Goal: Task Accomplishment & Management: Manage account settings

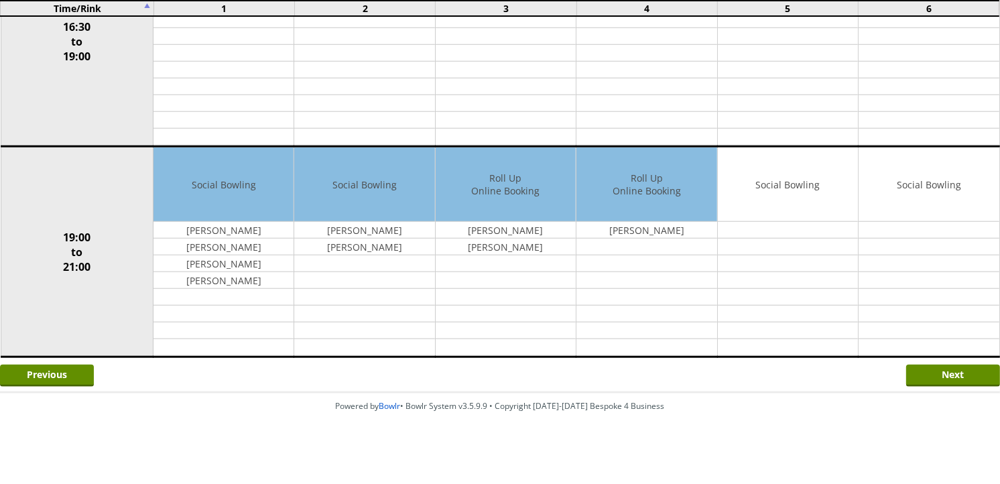
scroll to position [1082, 0]
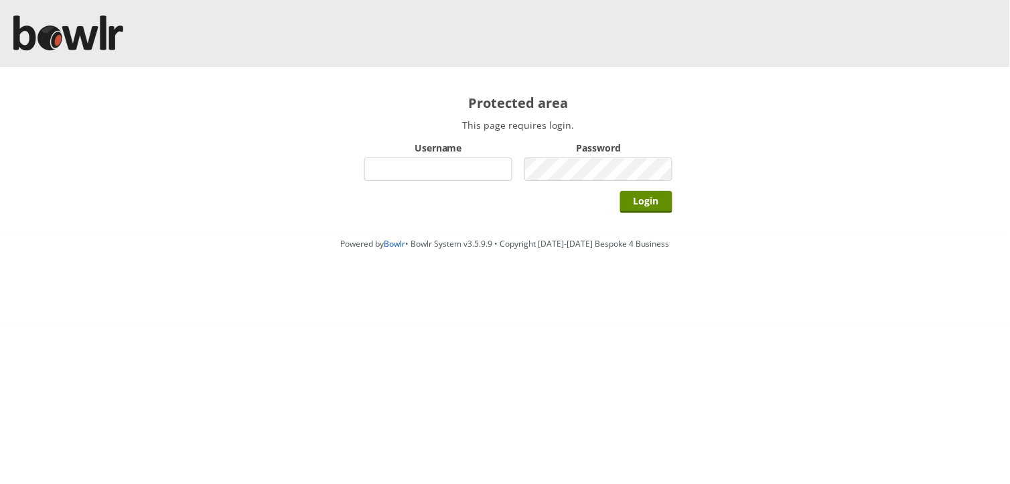
click at [370, 164] on input "Username" at bounding box center [438, 168] width 148 height 23
type input "BarRinkMonitor"
click at [620, 191] on input "Login" at bounding box center [646, 202] width 52 height 22
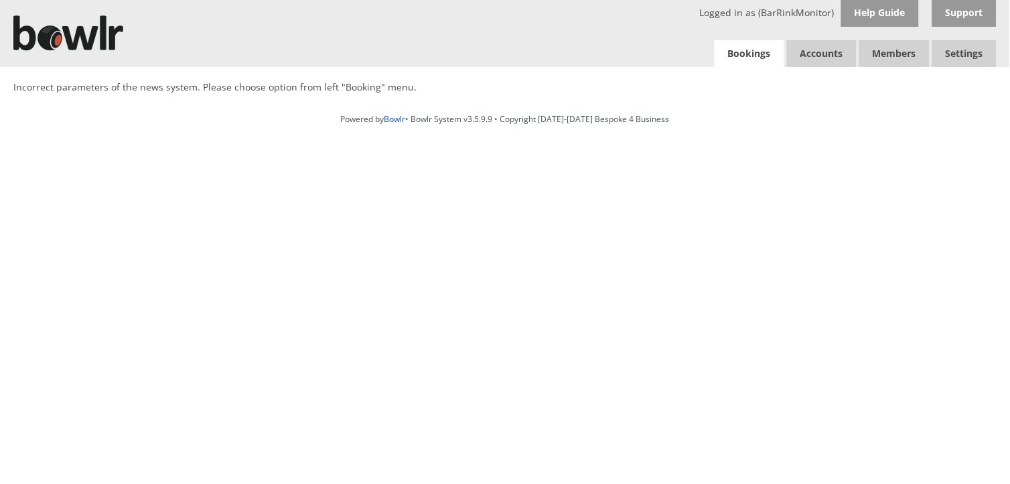
click at [738, 54] on link "Bookings" at bounding box center [750, 53] width 70 height 27
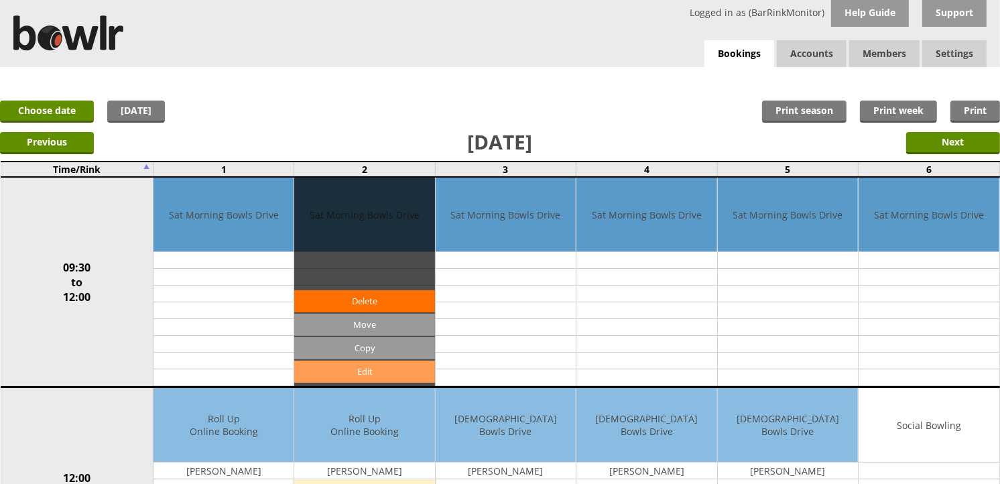
click at [370, 371] on link "Edit" at bounding box center [364, 371] width 140 height 22
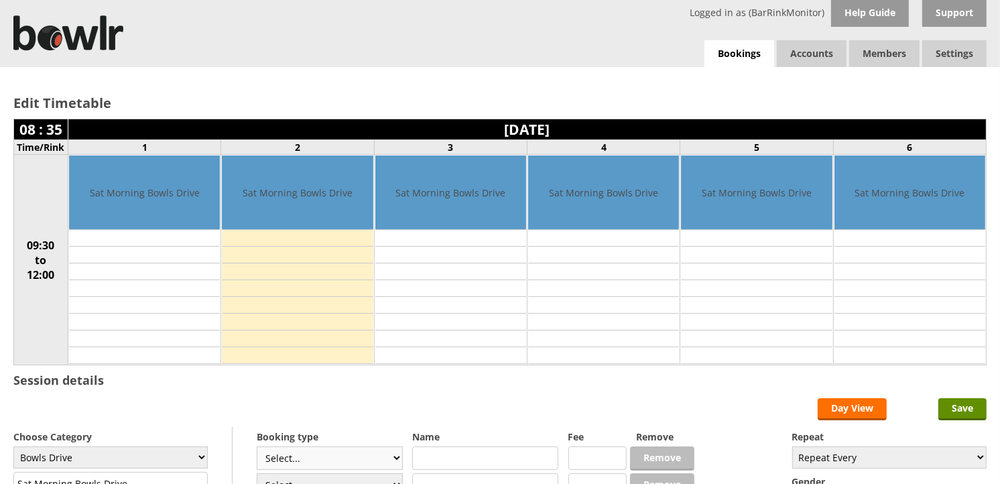
click at [326, 454] on select "Select... Club Competition (Member) Club Competition (Visitor) National (Member…" at bounding box center [330, 457] width 146 height 23
select select "1_45"
click at [257, 448] on select "Select... Club Competition (Member) Club Competition (Visitor) National (Member…" at bounding box center [330, 457] width 146 height 23
type input "Bowls Drive"
type input "5.0000"
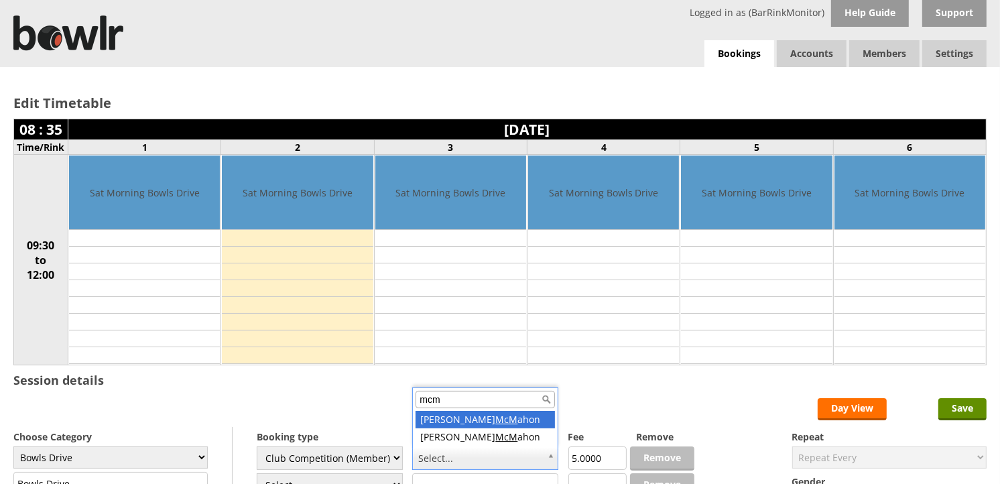
type input "mcm"
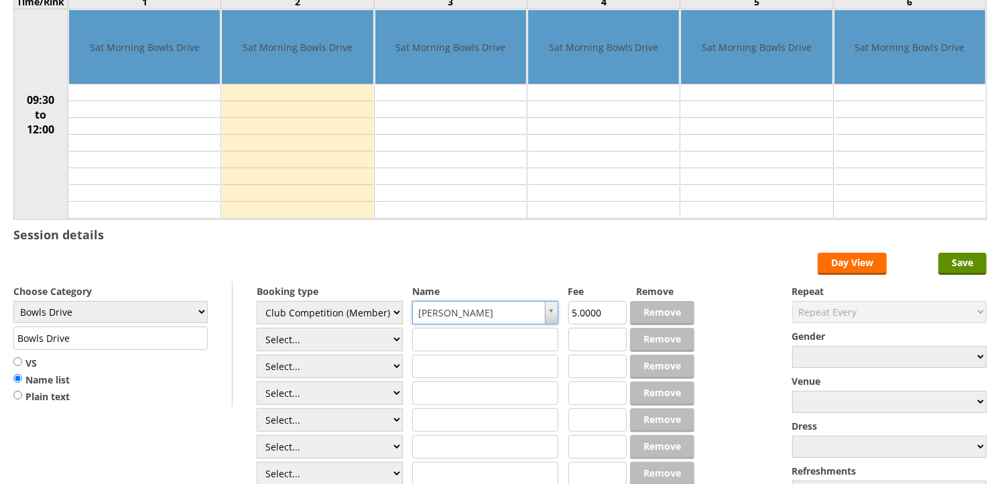
scroll to position [149, 0]
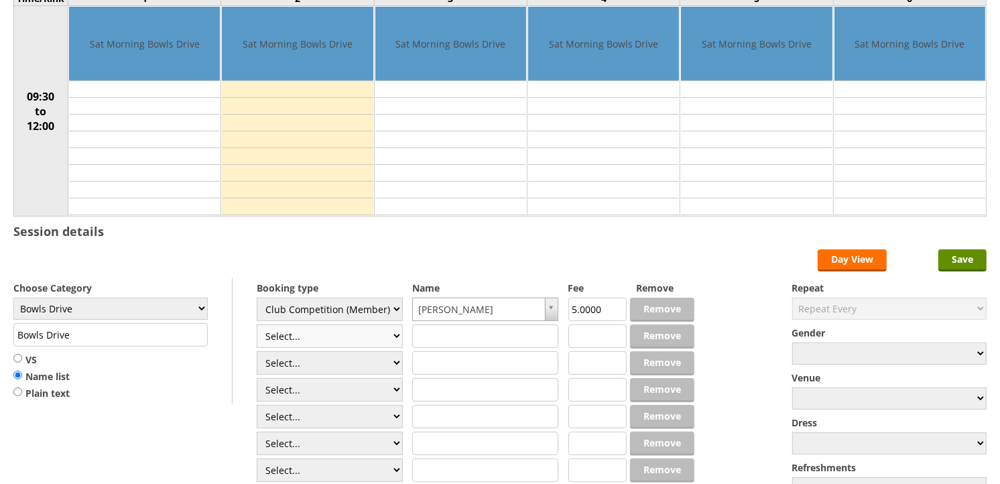
click at [355, 339] on select "Select... Club Competition (Member) Club Competition (Visitor) National (Member…" at bounding box center [330, 335] width 146 height 23
select select "1_45"
click at [257, 325] on select "Select... Club Competition (Member) Club Competition (Visitor) National (Member…" at bounding box center [330, 335] width 146 height 23
type input "5.0000"
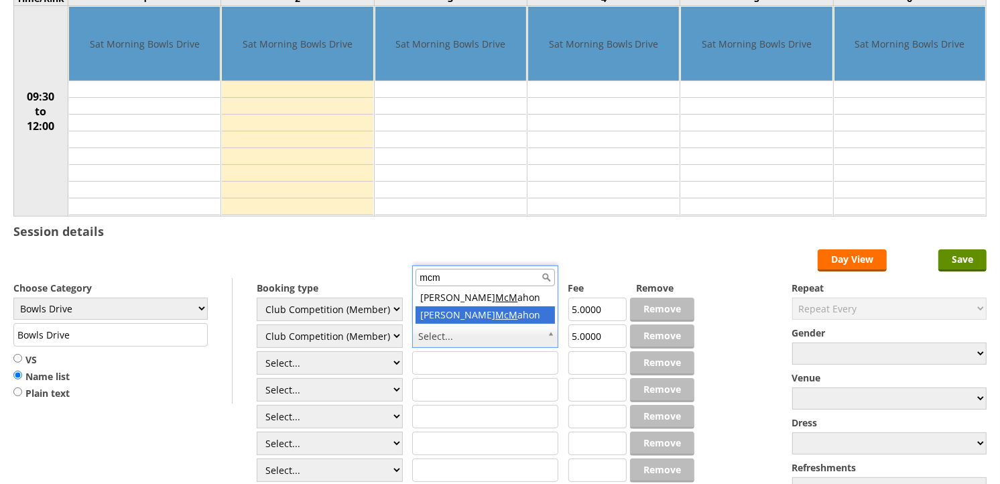
type input "mcm"
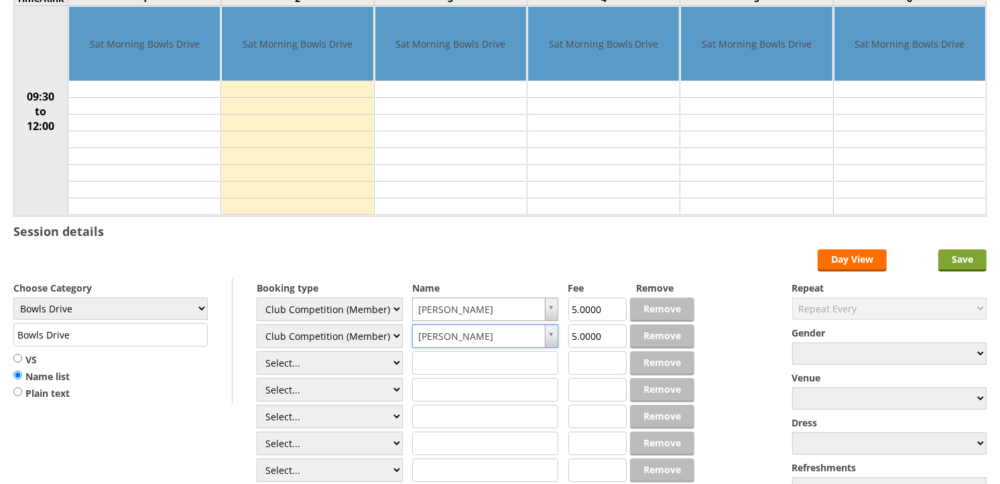
click at [956, 262] on input "Save" at bounding box center [962, 260] width 48 height 22
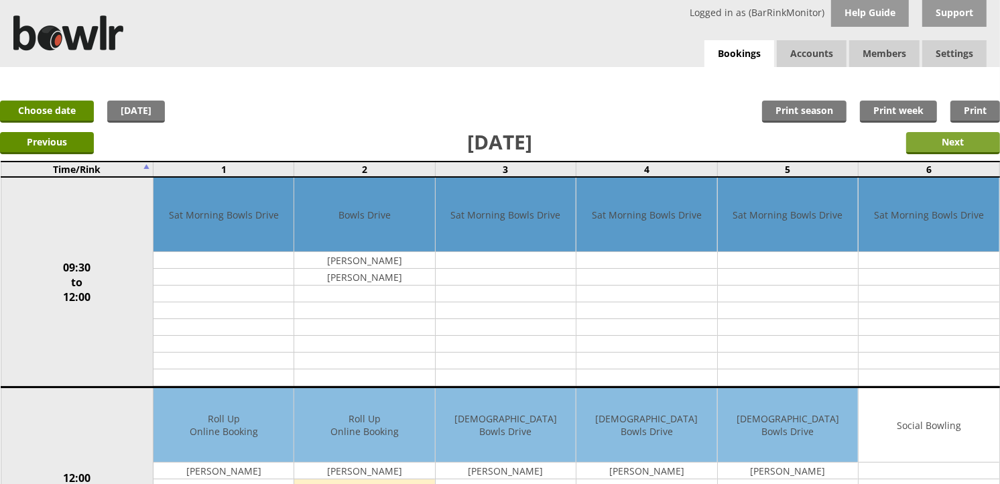
click at [965, 141] on input "Next" at bounding box center [953, 143] width 94 height 22
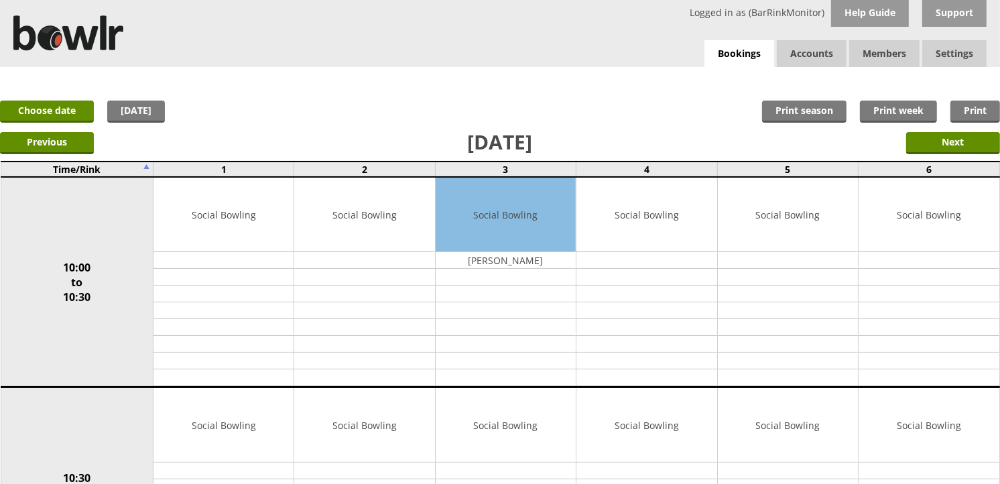
click at [965, 141] on input "Next" at bounding box center [953, 143] width 94 height 22
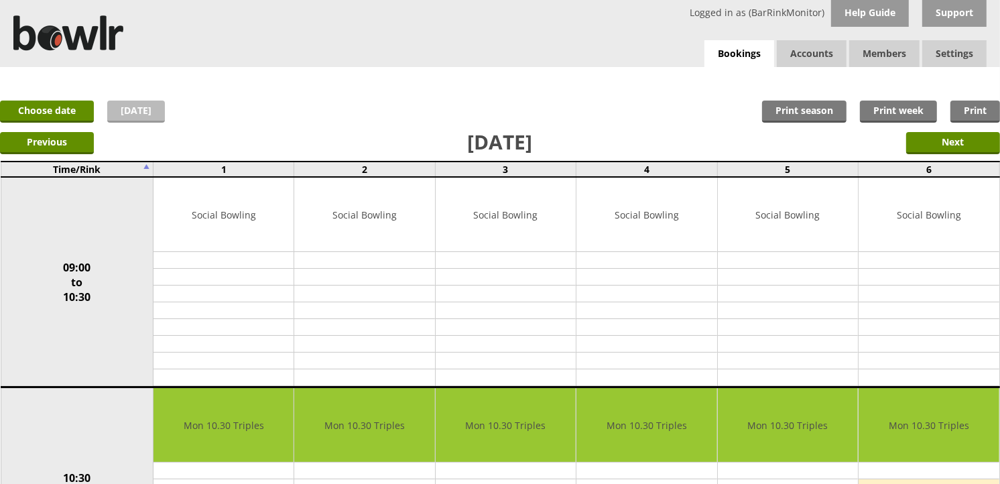
click at [137, 106] on link "[DATE]" at bounding box center [136, 111] width 58 height 22
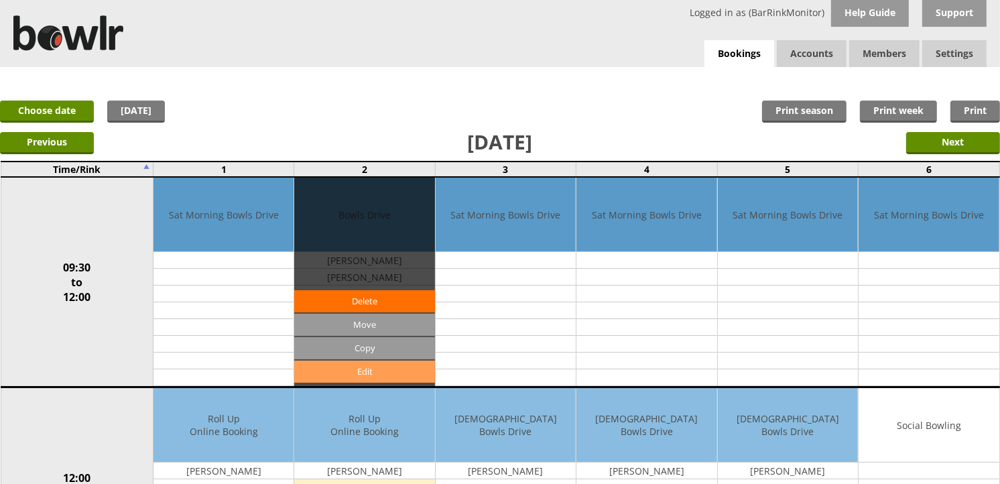
click at [346, 366] on link "Edit" at bounding box center [364, 371] width 140 height 22
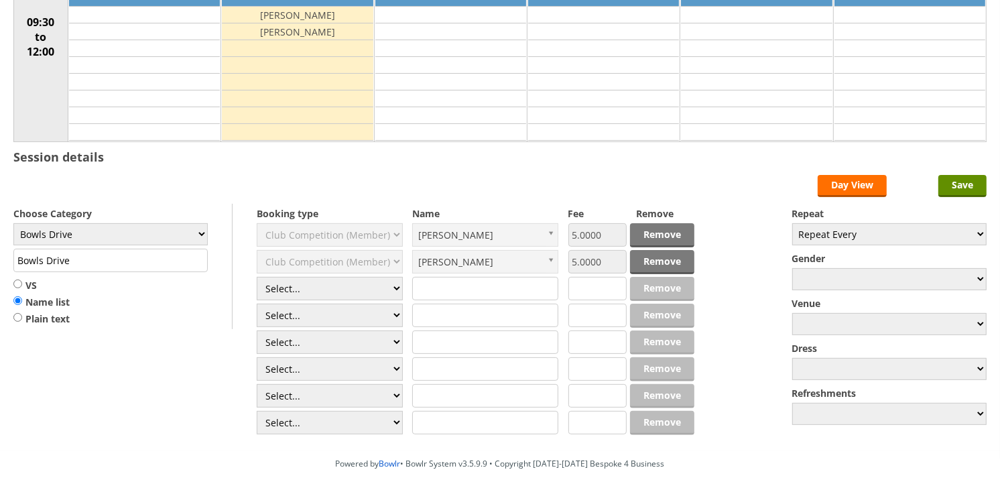
scroll to position [223, 0]
select select "1_45"
click at [257, 277] on select "Select... Club Competition (Member) Club Competition (Visitor) National (Member…" at bounding box center [330, 288] width 146 height 23
type input "5.0000"
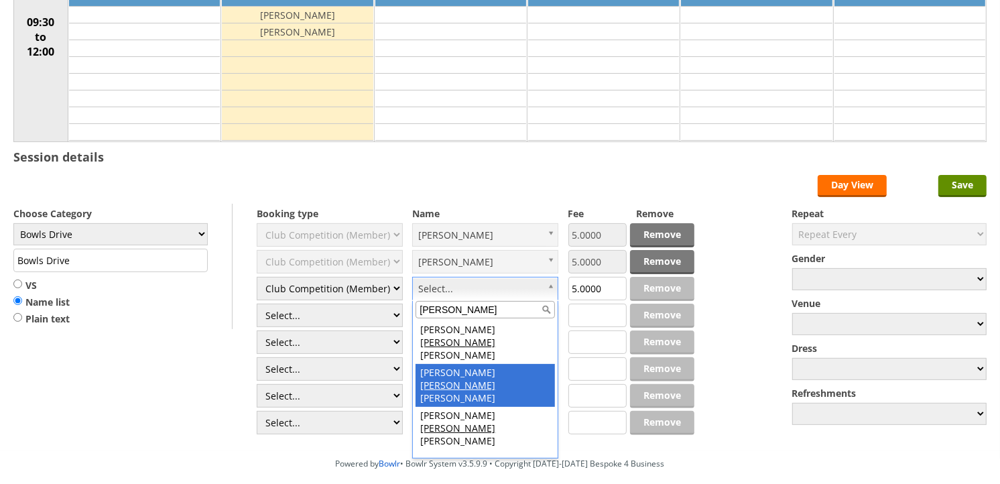
type input "[PERSON_NAME]"
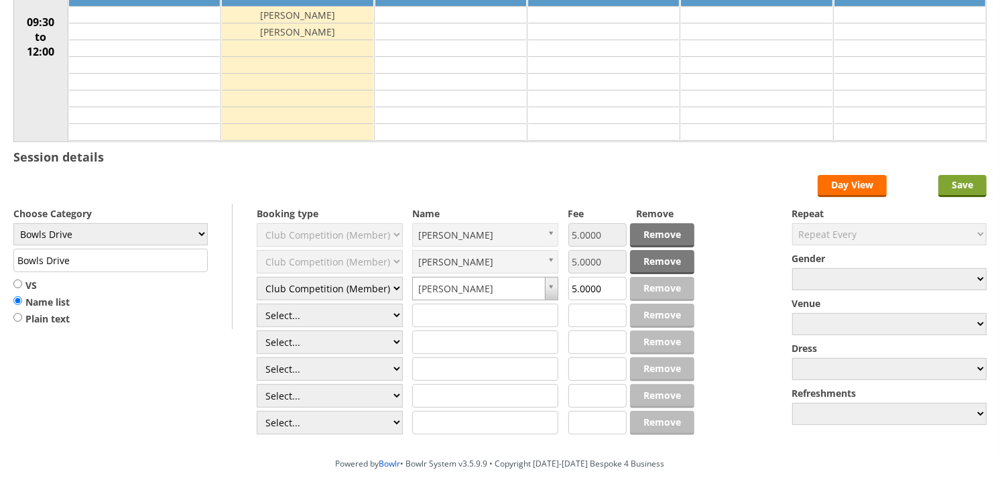
click at [969, 182] on input "Save" at bounding box center [962, 186] width 48 height 22
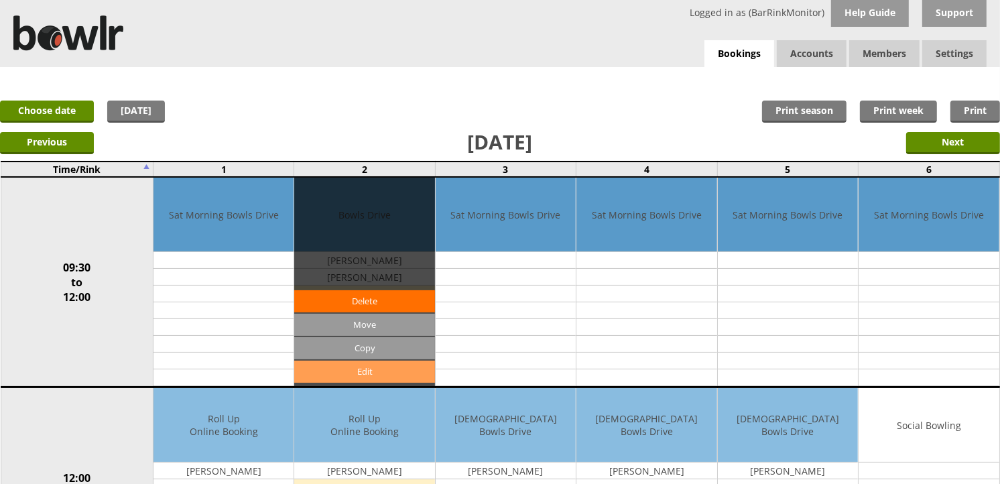
click at [336, 372] on link "Edit" at bounding box center [364, 371] width 140 height 22
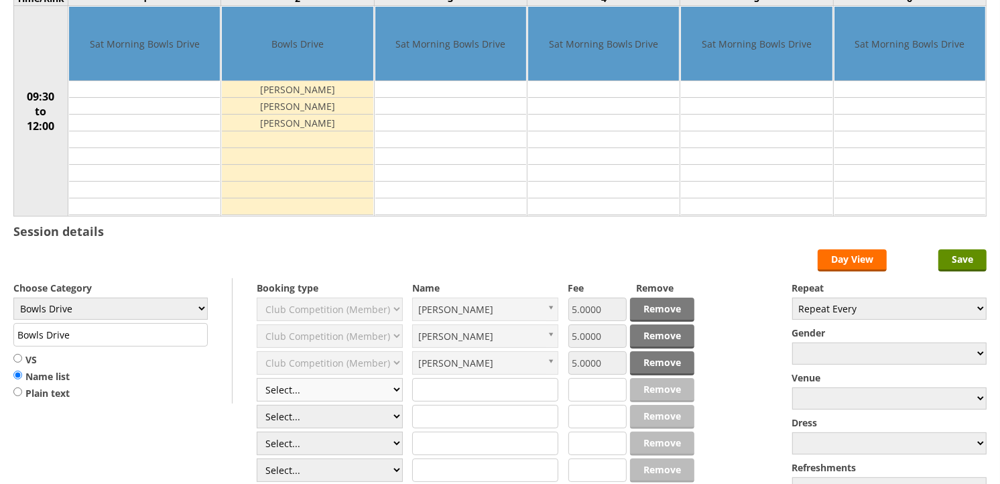
scroll to position [149, 0]
click at [322, 391] on select "Select... Club Competition (Member) Club Competition (Visitor) National (Member…" at bounding box center [330, 389] width 146 height 23
select select "1_45"
click at [257, 379] on select "Select... Club Competition (Member) Club Competition (Visitor) National (Member…" at bounding box center [330, 389] width 146 height 23
type input "5.0000"
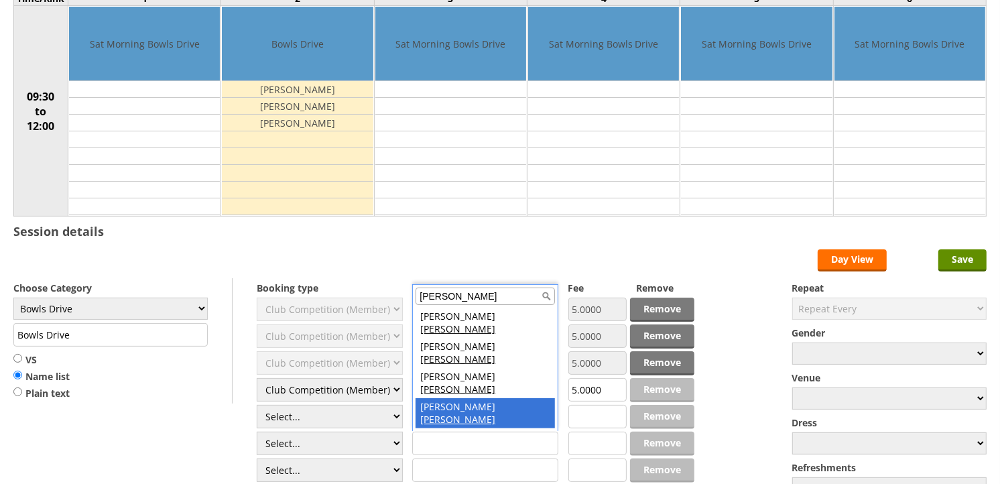
type input "clark"
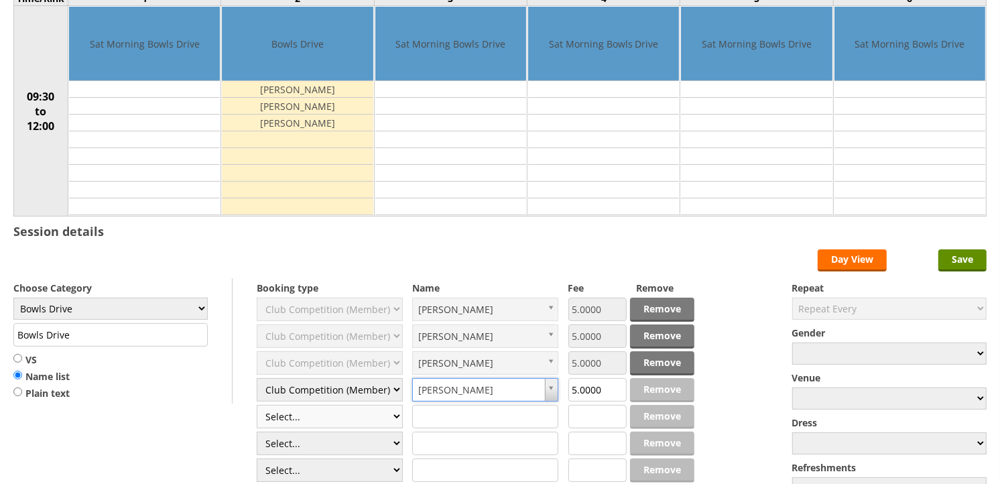
click at [334, 423] on select "Select... Club Competition (Member) Club Competition (Visitor) National (Member…" at bounding box center [330, 416] width 146 height 23
select select "1_45"
click at [257, 405] on select "Select... Club Competition (Member) Club Competition (Visitor) National (Member…" at bounding box center [330, 416] width 146 height 23
type input "5.0000"
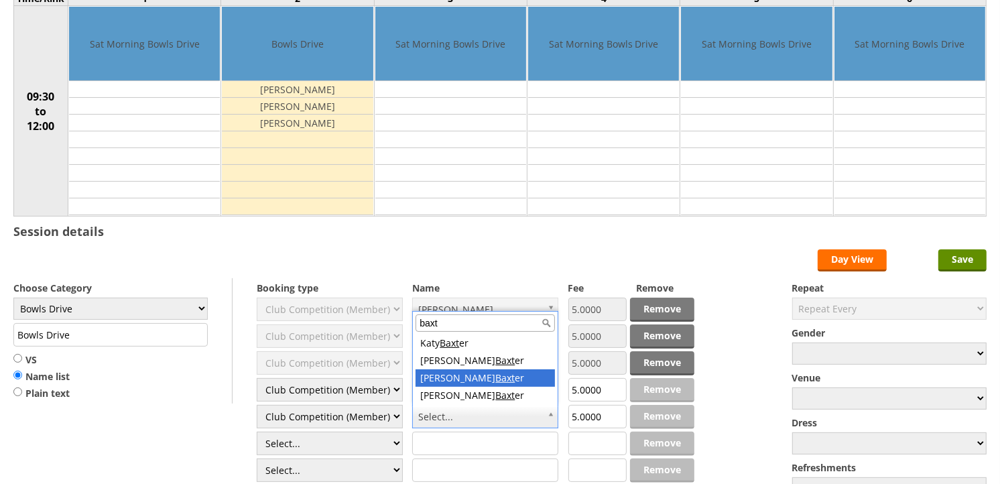
type input "baxt"
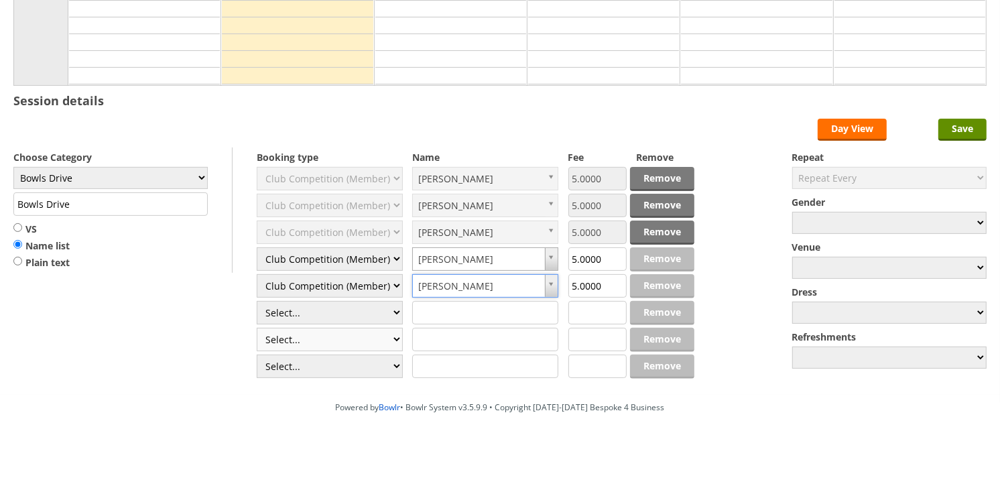
scroll to position [286, 0]
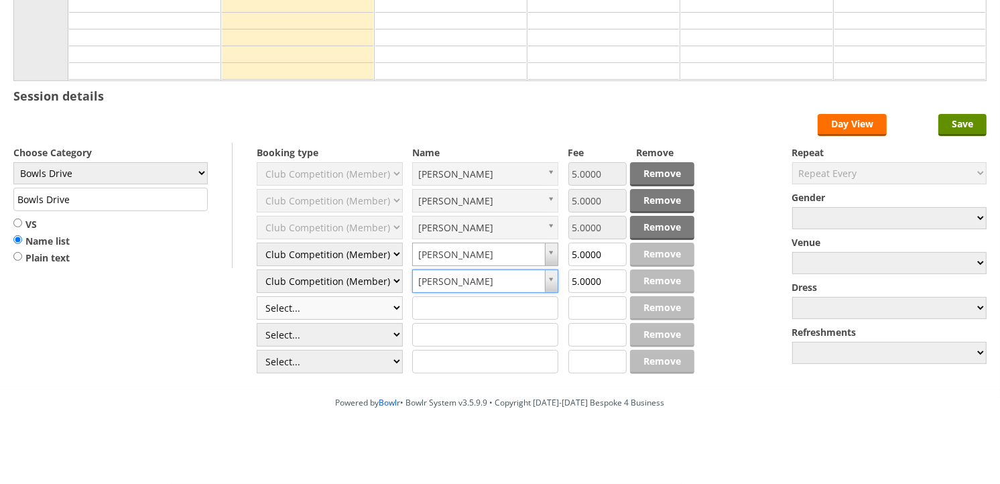
click at [344, 306] on select "Select... Club Competition (Member) Club Competition (Visitor) National (Member…" at bounding box center [330, 307] width 146 height 23
select select "1_45"
click at [257, 296] on select "Select... Club Competition (Member) Club Competition (Visitor) National (Member…" at bounding box center [330, 307] width 146 height 23
type input "5.0000"
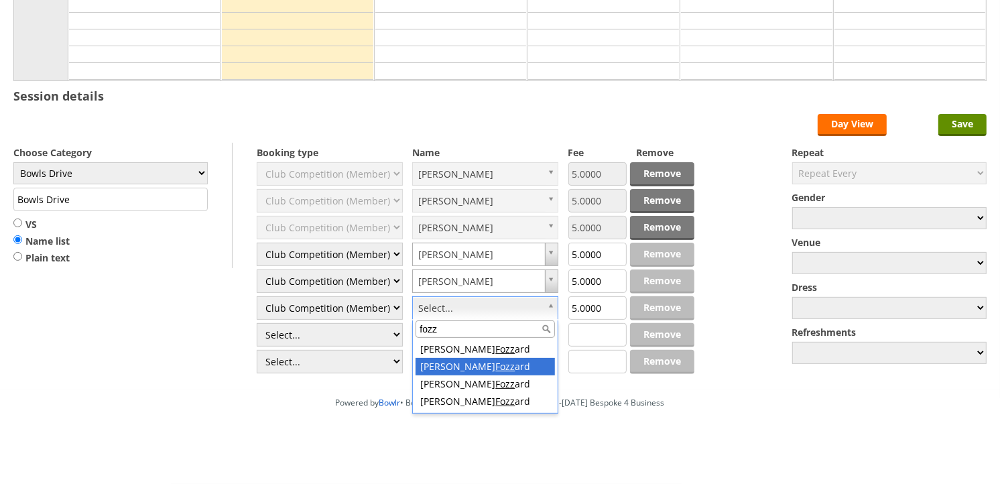
type input "fozz"
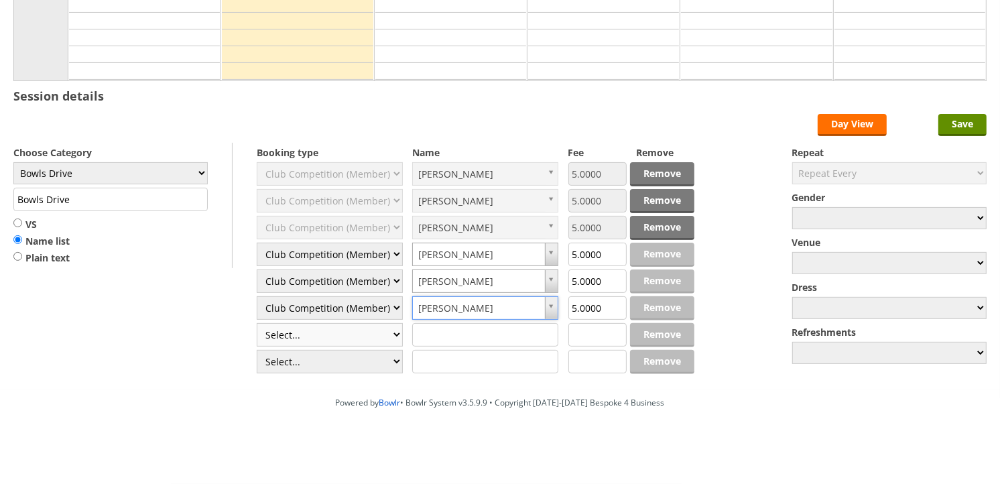
click at [347, 330] on select "Select... Club Competition (Member) Club Competition (Visitor) National (Member…" at bounding box center [330, 334] width 146 height 23
select select "1_45"
click at [257, 323] on select "Select... Club Competition (Member) Club Competition (Visitor) National (Member…" at bounding box center [330, 334] width 146 height 23
type input "5.0000"
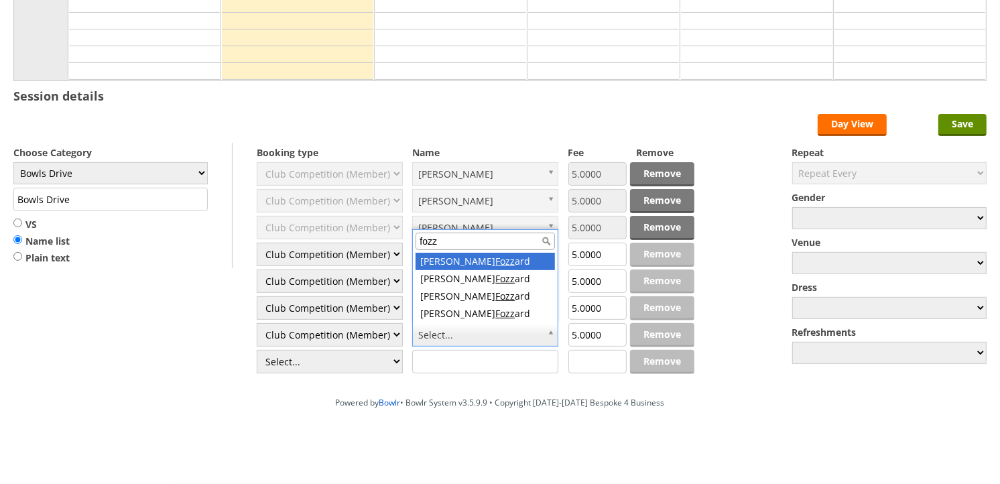
type input "fozz"
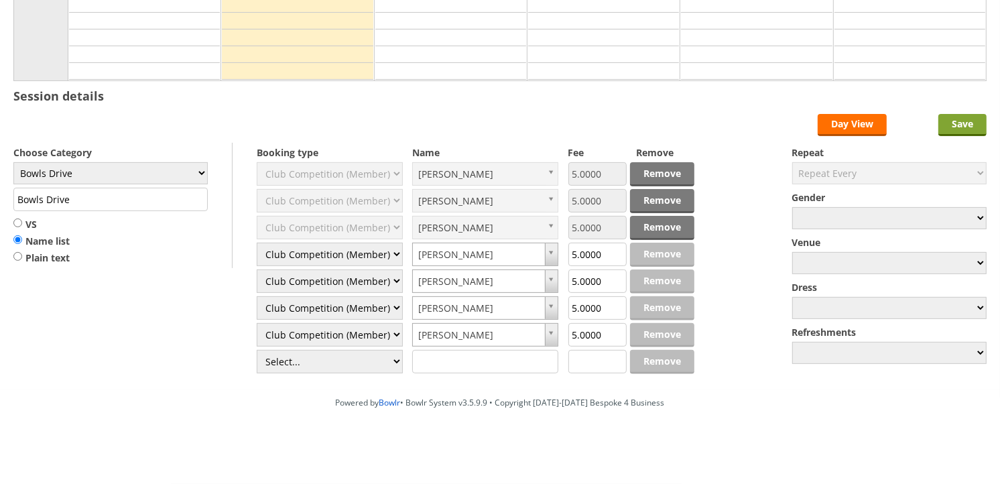
click at [959, 126] on input "Save" at bounding box center [962, 125] width 48 height 22
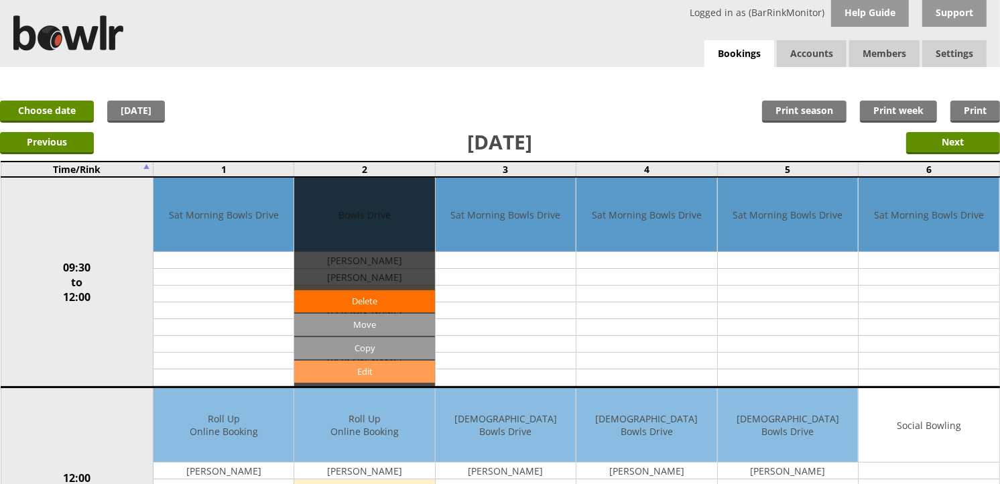
click at [364, 370] on link "Edit" at bounding box center [364, 371] width 140 height 22
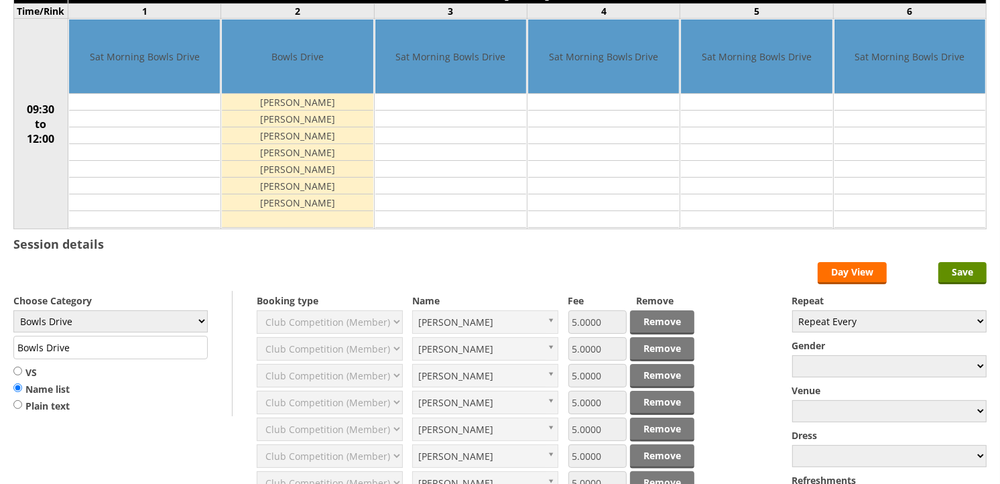
scroll to position [286, 0]
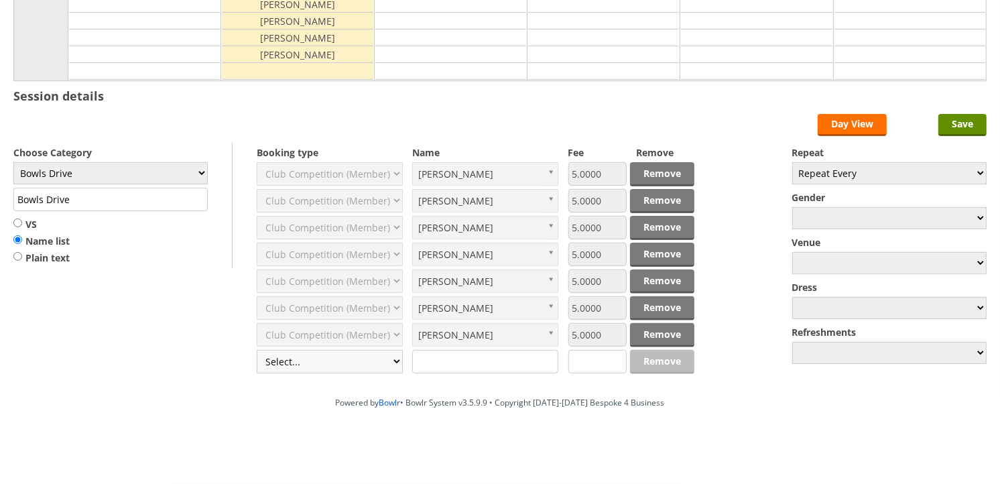
click at [339, 365] on select "Select... Club Competition (Member) Club Competition (Visitor) National (Member…" at bounding box center [330, 361] width 146 height 23
select select "1_45"
click at [257, 350] on select "Select... Club Competition (Member) Club Competition (Visitor) National (Member…" at bounding box center [330, 361] width 146 height 23
type input "5.0000"
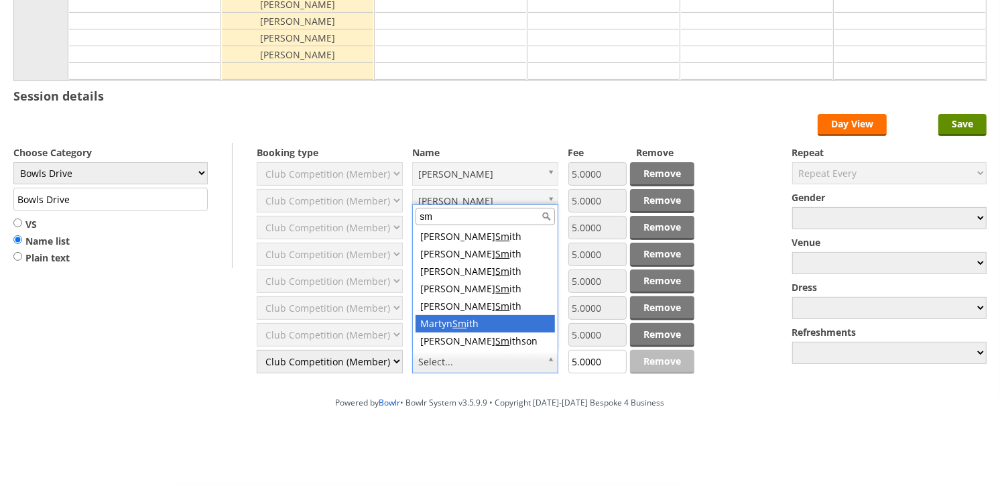
type input "sm"
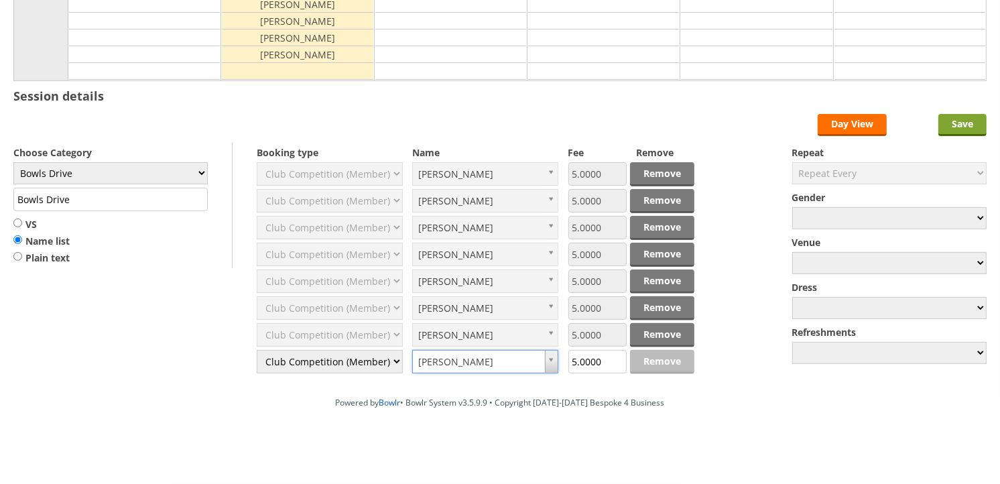
click at [962, 118] on input "Save" at bounding box center [962, 125] width 48 height 22
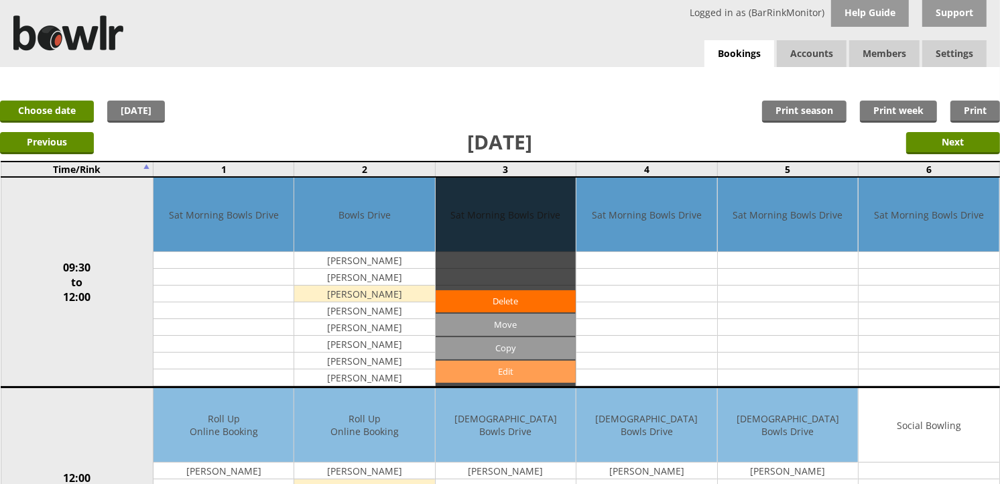
click at [507, 369] on link "Edit" at bounding box center [505, 371] width 140 height 22
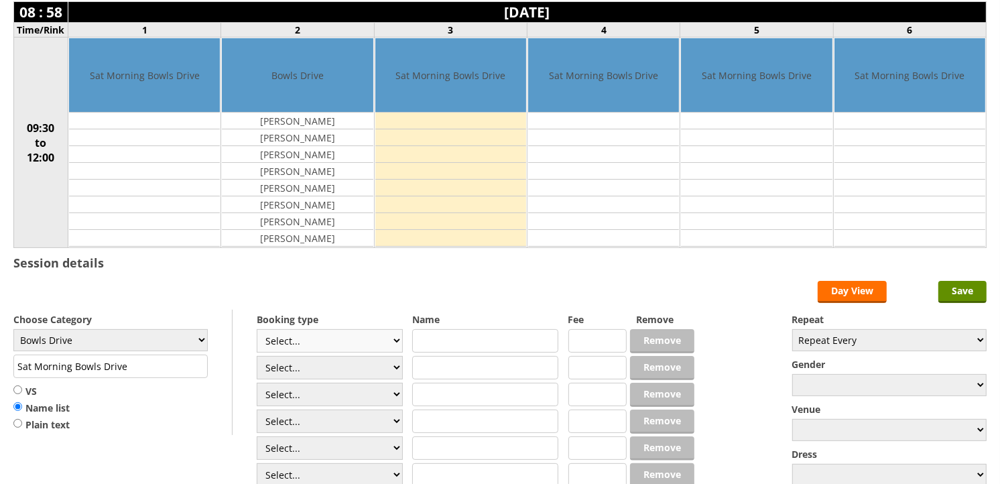
scroll to position [149, 0]
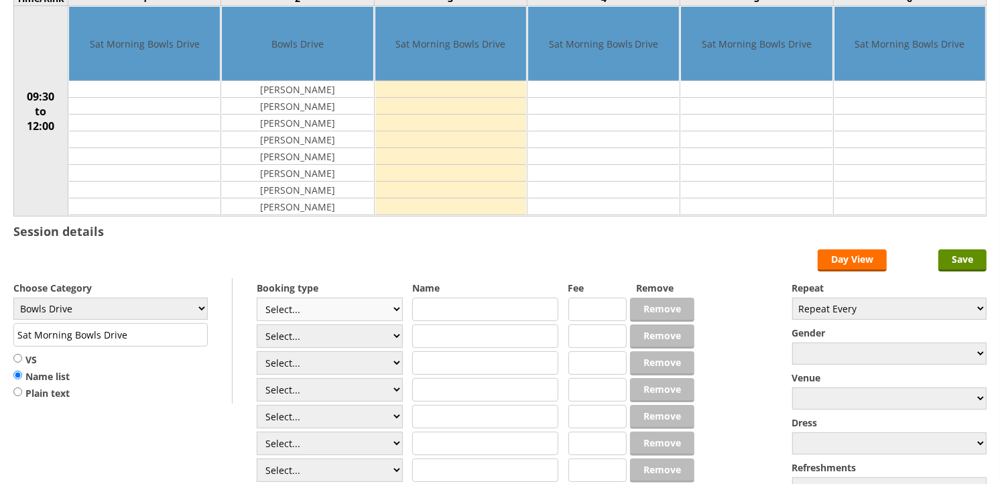
click at [298, 309] on select "Select... Club Competition (Member) Club Competition (Visitor) National (Member…" at bounding box center [330, 308] width 146 height 23
select select "1_45"
click at [257, 298] on select "Select... Club Competition (Member) Club Competition (Visitor) National (Member…" at bounding box center [330, 308] width 146 height 23
type input "Bowls Drive"
type input "5.0000"
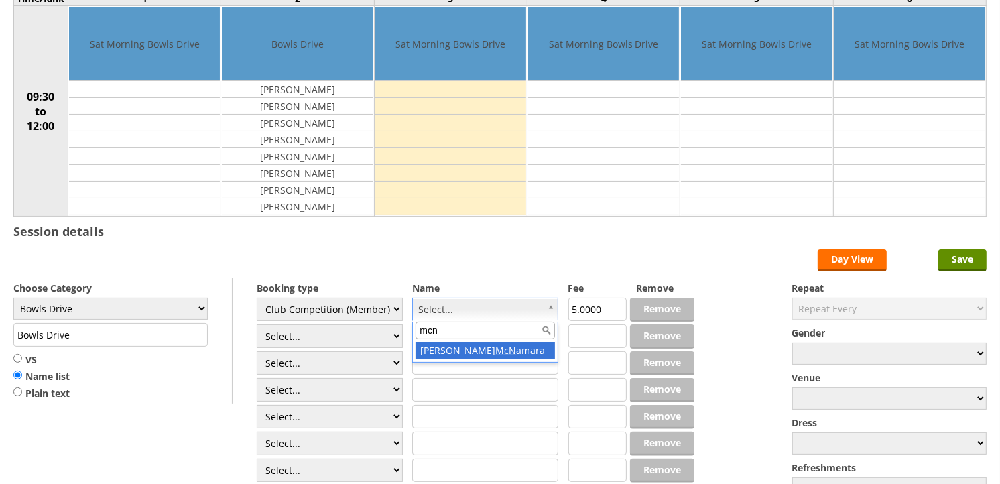
type input "mcn"
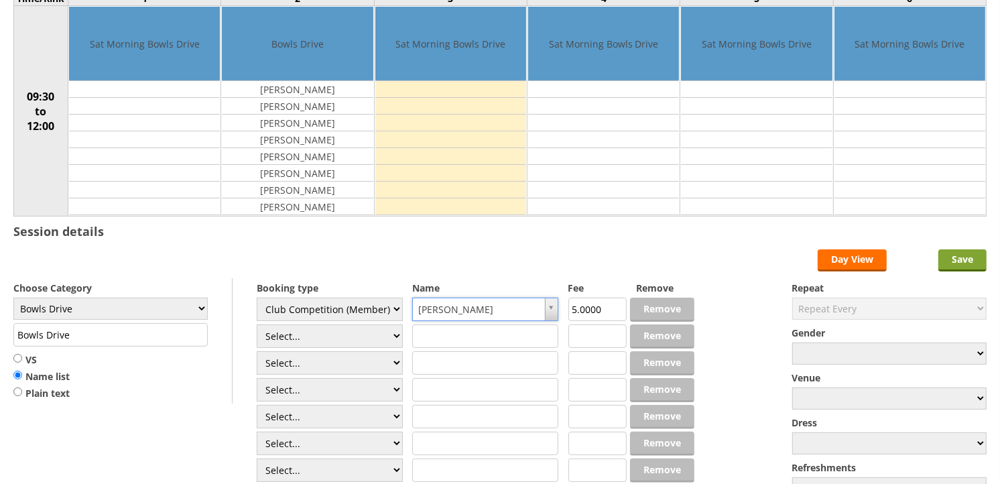
click at [982, 259] on input "Save" at bounding box center [962, 260] width 48 height 22
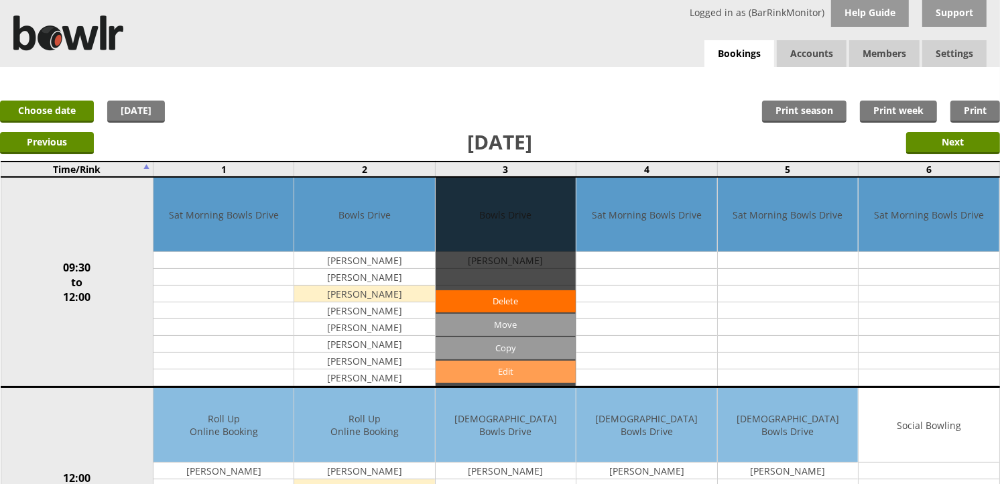
click at [519, 373] on link "Edit" at bounding box center [505, 371] width 140 height 22
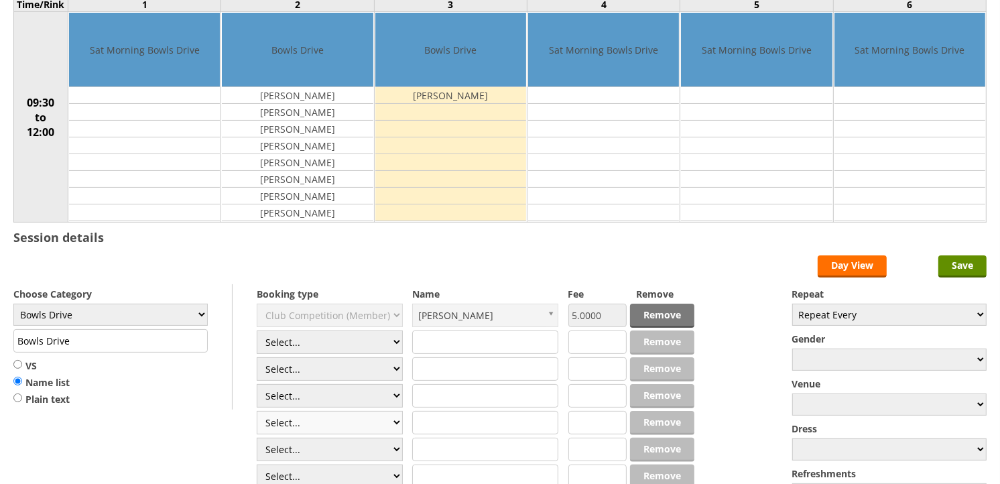
scroll to position [149, 0]
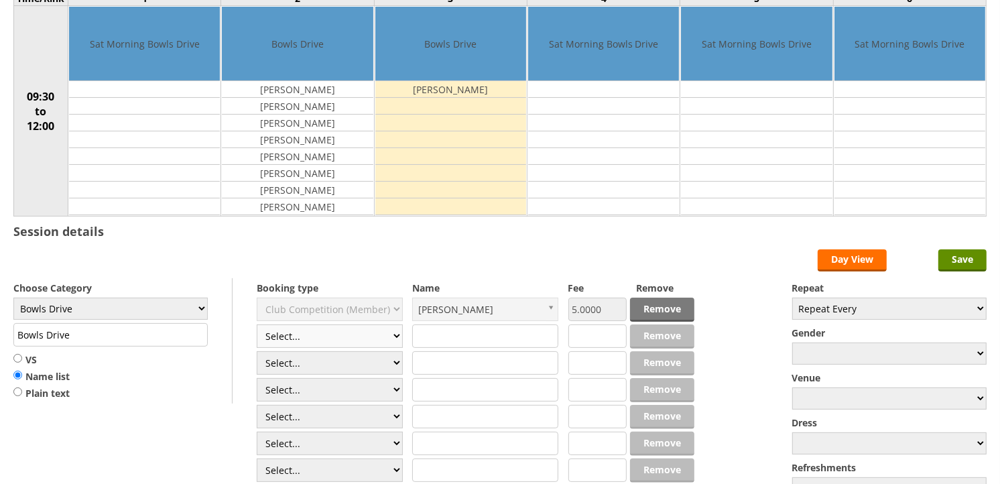
click at [346, 334] on select "Select... Club Competition (Member) Club Competition (Visitor) National (Member…" at bounding box center [330, 335] width 146 height 23
select select "1_45"
click at [257, 325] on select "Select... Club Competition (Member) Club Competition (Visitor) National (Member…" at bounding box center [330, 335] width 146 height 23
type input "5.0000"
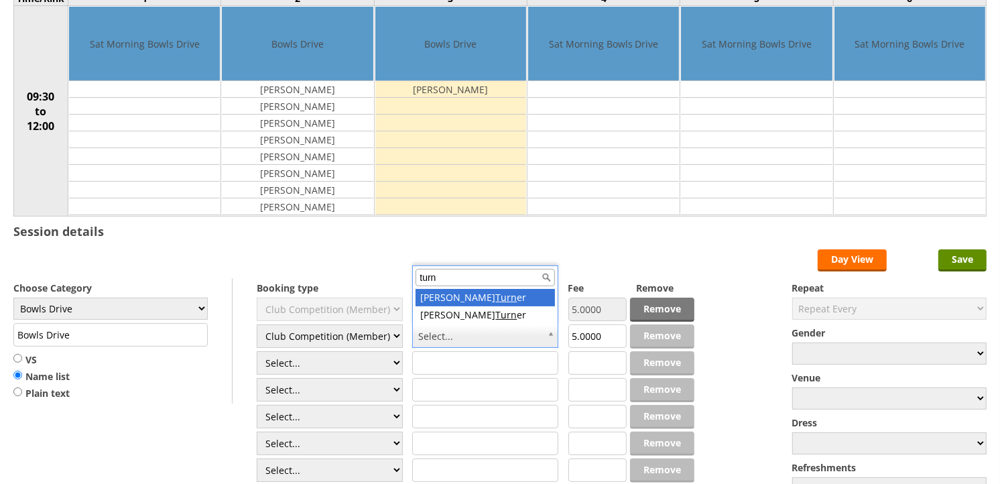
type input "turn"
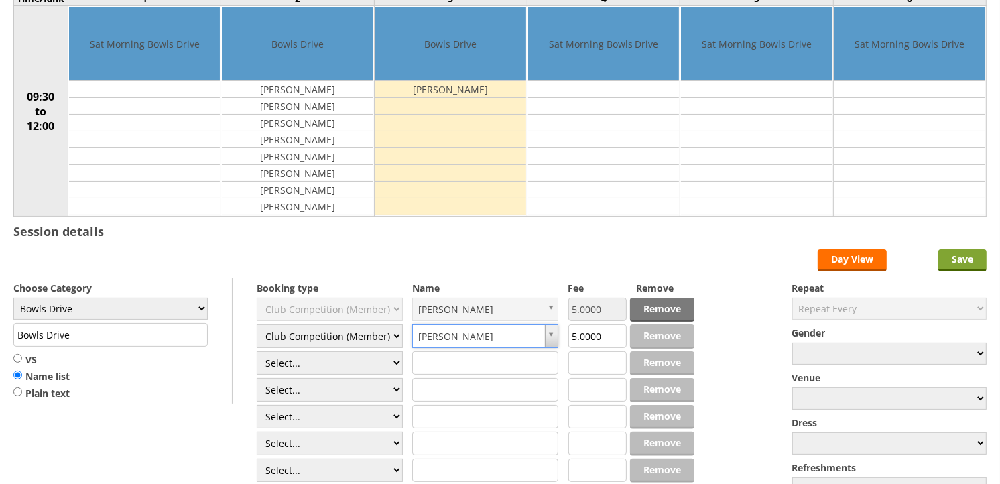
click at [965, 263] on input "Save" at bounding box center [962, 260] width 48 height 22
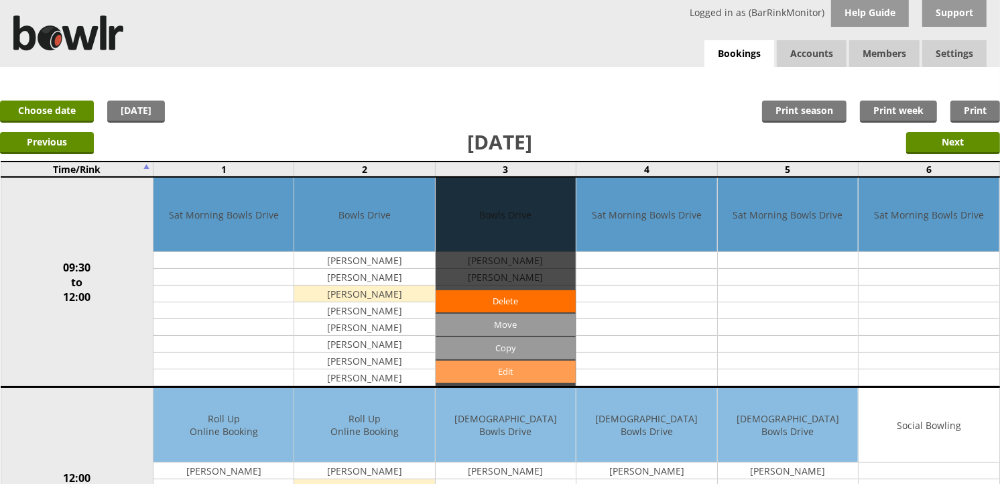
click at [513, 366] on link "Edit" at bounding box center [505, 371] width 140 height 22
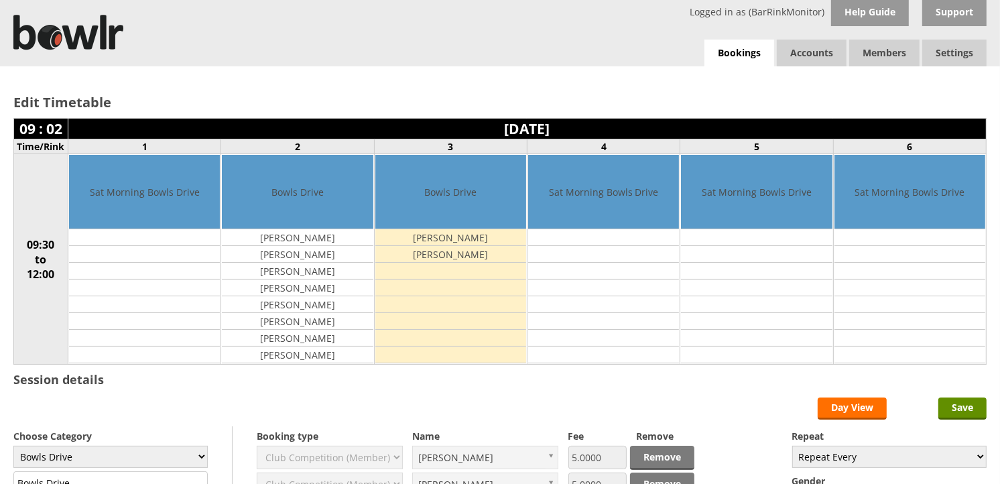
scroll to position [223, 0]
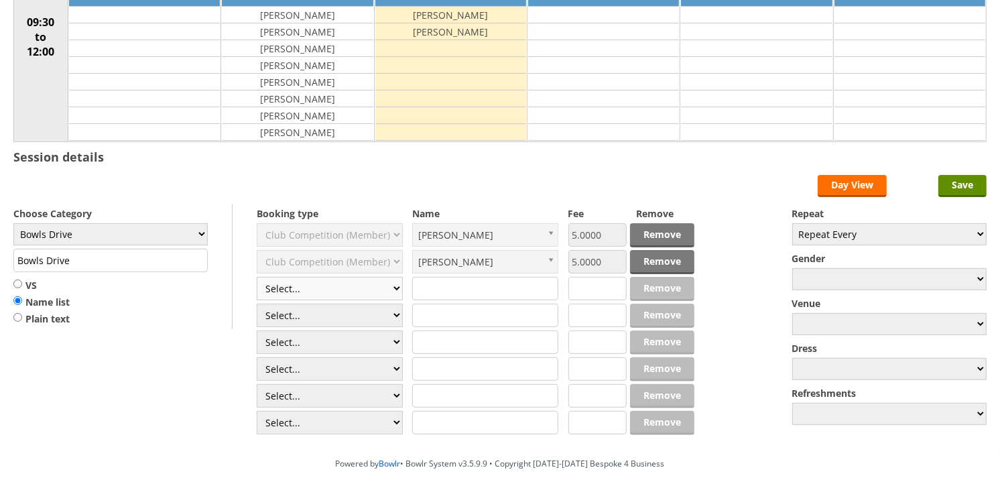
click at [350, 285] on select "Select... Club Competition (Member) Club Competition (Visitor) National (Member…" at bounding box center [330, 288] width 146 height 23
select select "1_45"
click at [257, 277] on select "Select... Club Competition (Member) Club Competition (Visitor) National (Member…" at bounding box center [330, 288] width 146 height 23
type input "5.0000"
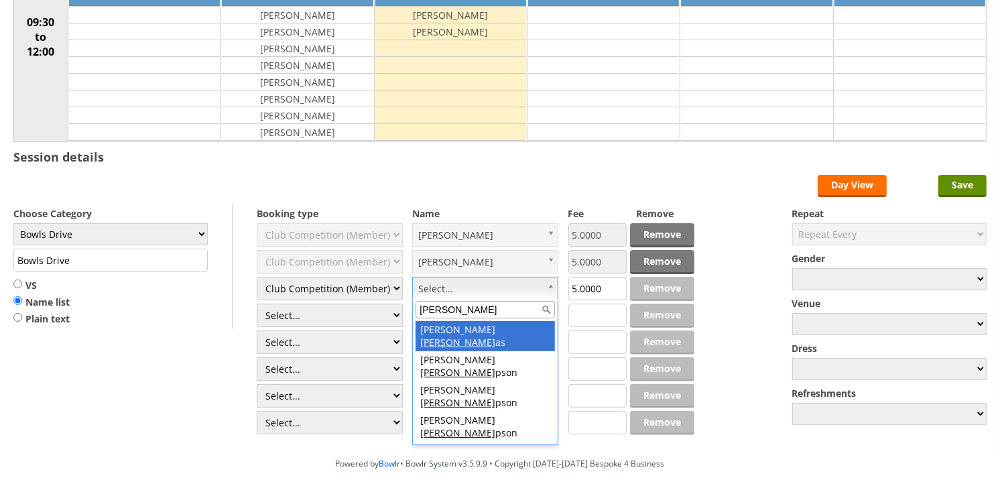
type input "thom"
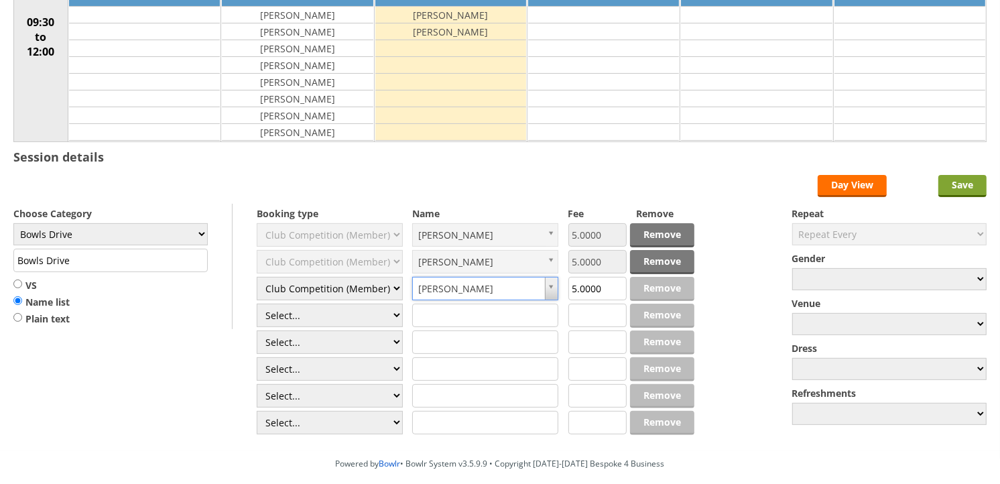
click at [967, 184] on input "Save" at bounding box center [962, 186] width 48 height 22
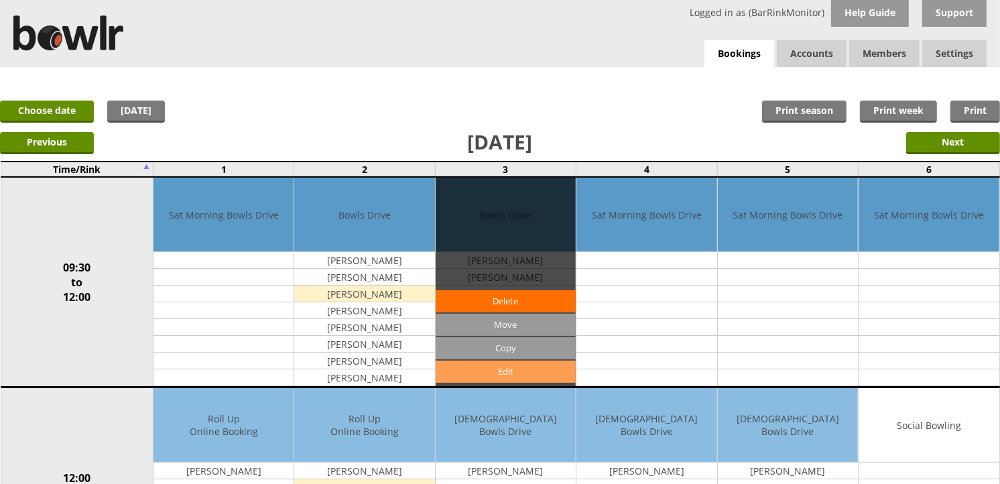
click at [510, 368] on link "Edit" at bounding box center [505, 371] width 140 height 22
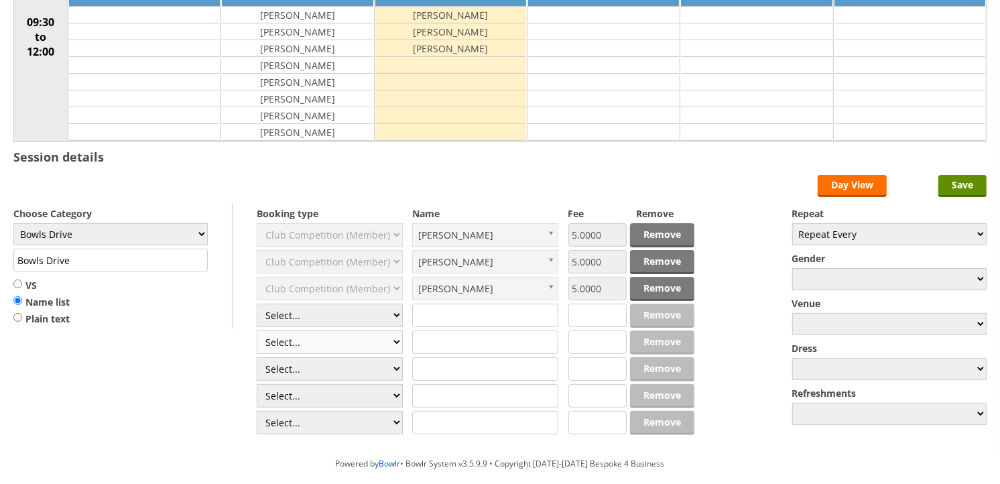
scroll to position [223, 0]
click at [345, 318] on select "Select... Club Competition (Member) Club Competition (Visitor) National (Member…" at bounding box center [330, 315] width 146 height 23
select select "1_45"
click at [257, 304] on select "Select... Club Competition (Member) Club Competition (Visitor) National (Member…" at bounding box center [330, 315] width 146 height 23
type input "5.0000"
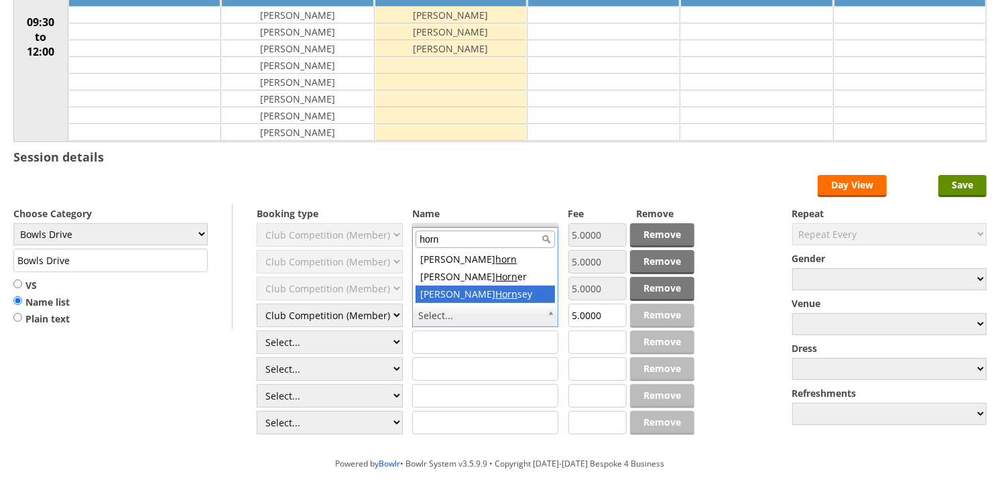
type input "horn"
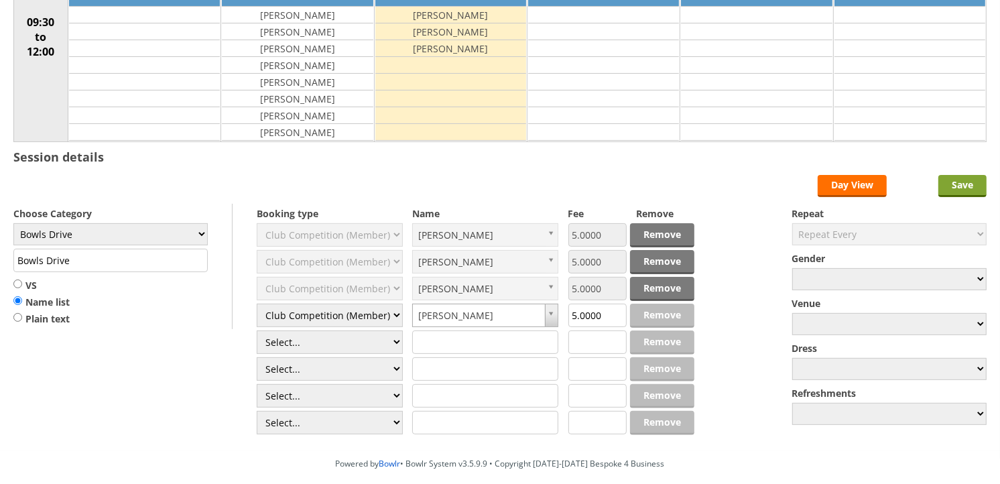
click at [970, 177] on input "Save" at bounding box center [962, 186] width 48 height 22
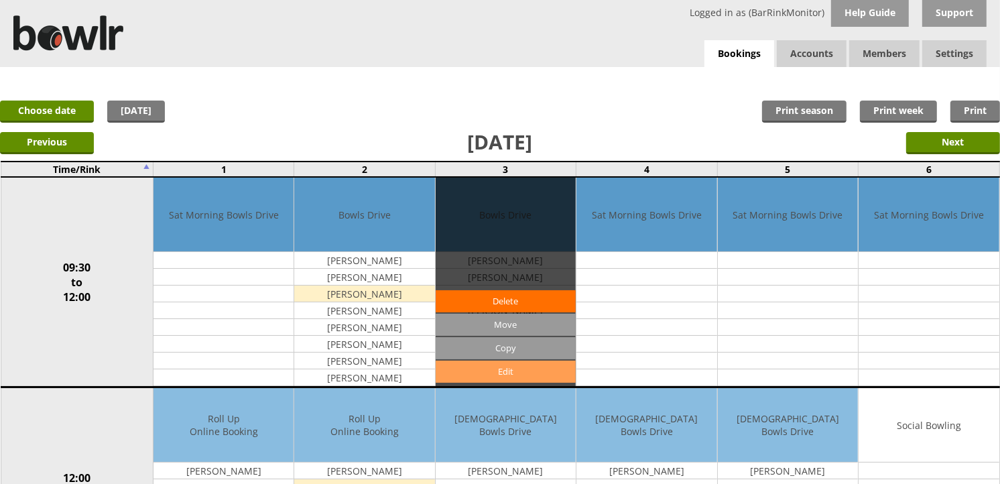
click at [503, 375] on link "Edit" at bounding box center [505, 371] width 140 height 22
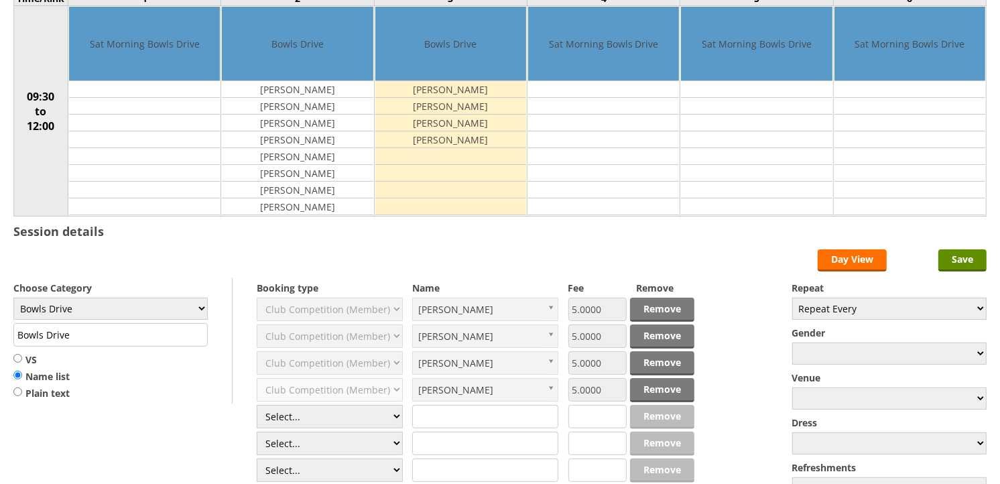
scroll to position [149, 0]
click at [343, 417] on select "Select... Club Competition (Member) Club Competition (Visitor) National (Member…" at bounding box center [330, 416] width 146 height 23
select select "1_45"
click at [257, 405] on select "Select... Club Competition (Member) Club Competition (Visitor) National (Member…" at bounding box center [330, 416] width 146 height 23
type input "5.0000"
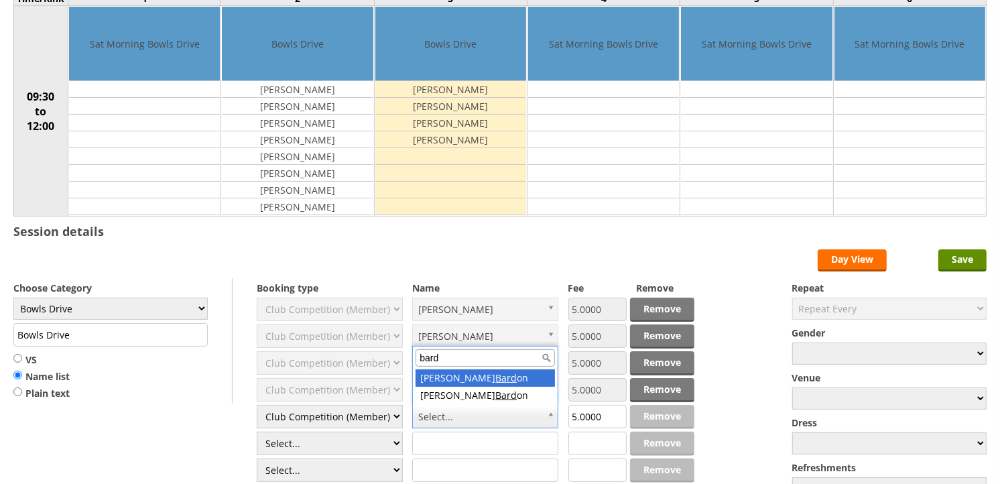
type input "bard"
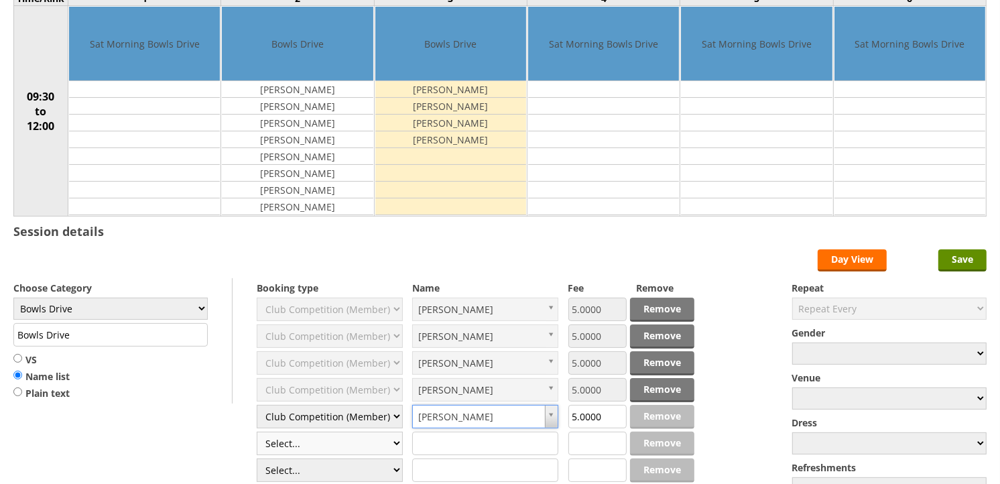
click at [358, 441] on select "Select... Club Competition (Member) Club Competition (Visitor) National (Member…" at bounding box center [330, 442] width 146 height 23
select select "1_45"
click at [257, 432] on select "Select... Club Competition (Member) Club Competition (Visitor) National (Member…" at bounding box center [330, 442] width 146 height 23
type input "5.0000"
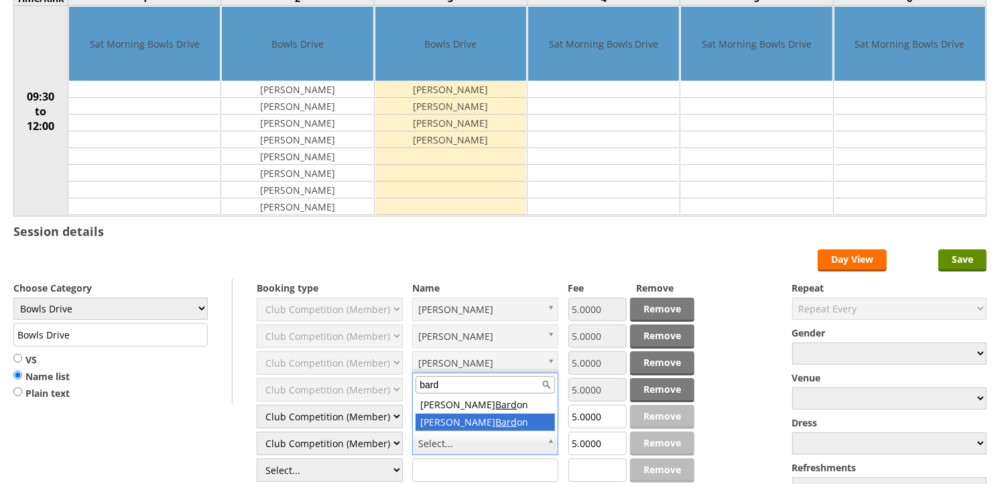
type input "bard"
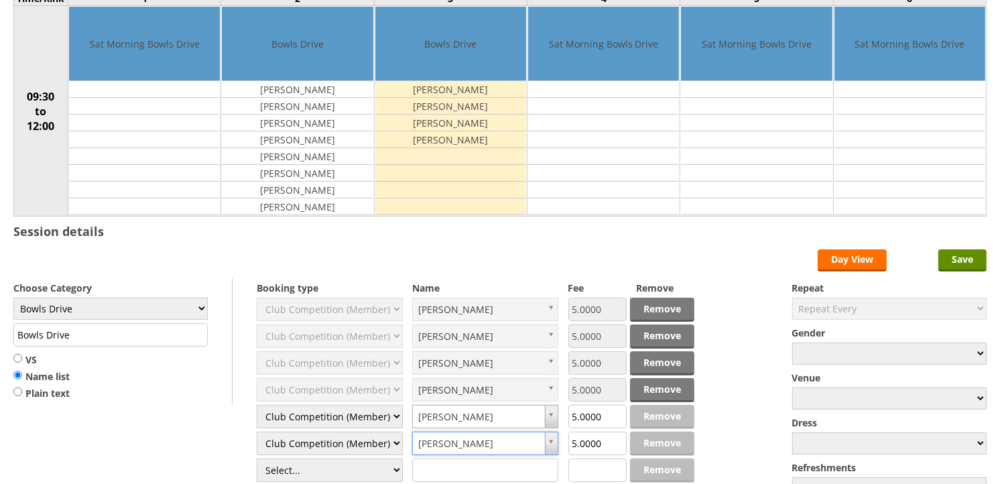
scroll to position [286, 0]
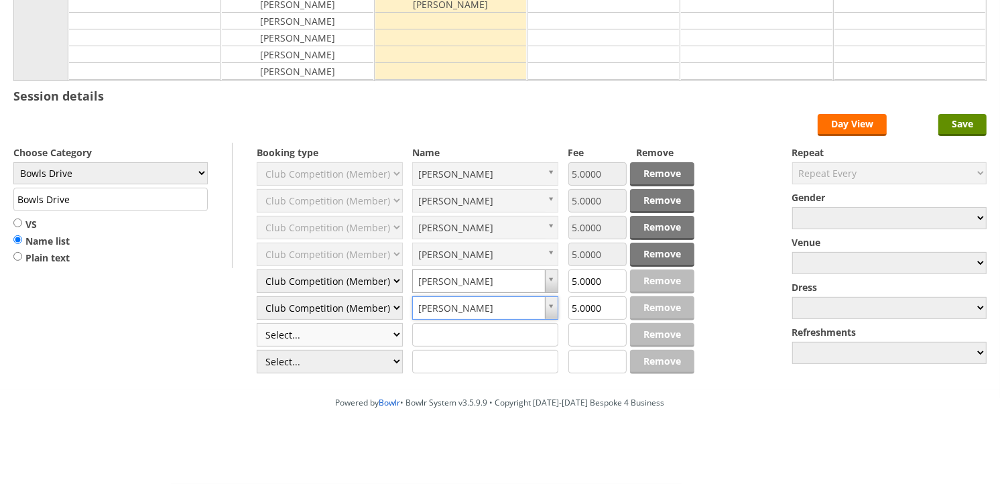
click at [340, 326] on select "Select... Club Competition (Member) Club Competition (Visitor) National (Member…" at bounding box center [330, 334] width 146 height 23
select select "1_45"
click at [257, 323] on select "Select... Club Competition (Member) Club Competition (Visitor) National (Member…" at bounding box center [330, 334] width 146 height 23
type input "5.0000"
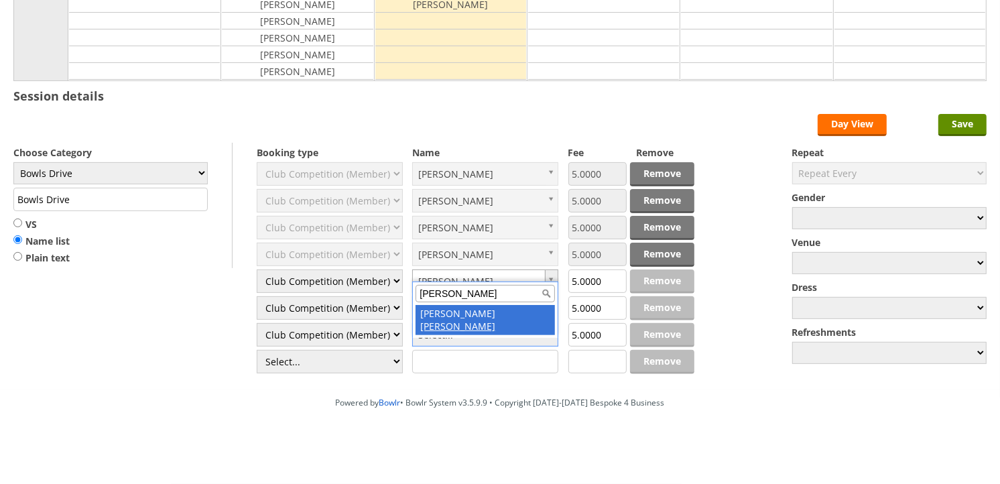
type input "rudd"
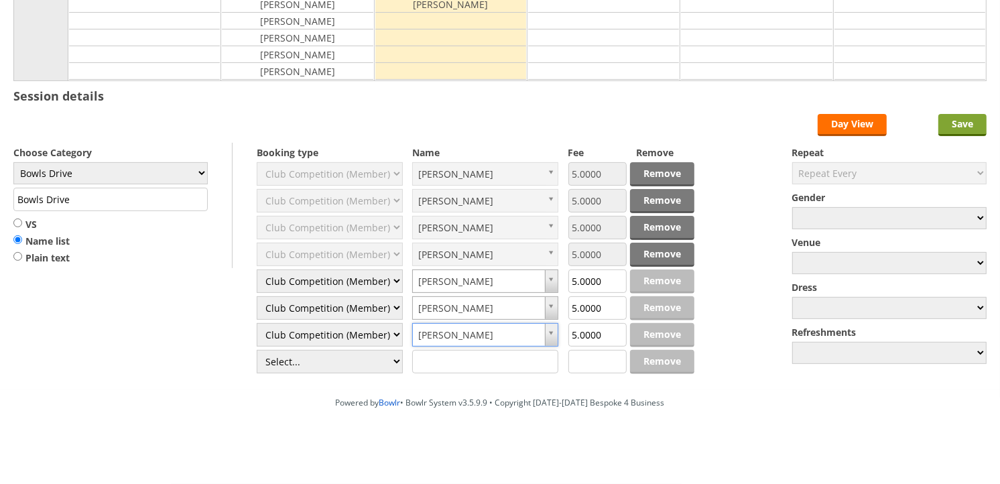
click at [968, 121] on input "Save" at bounding box center [962, 125] width 48 height 22
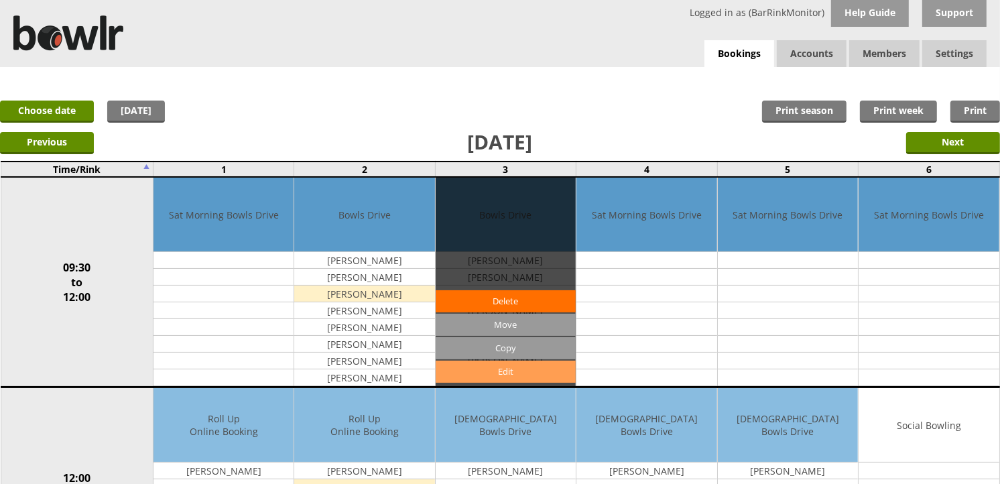
click at [490, 367] on link "Edit" at bounding box center [505, 371] width 140 height 22
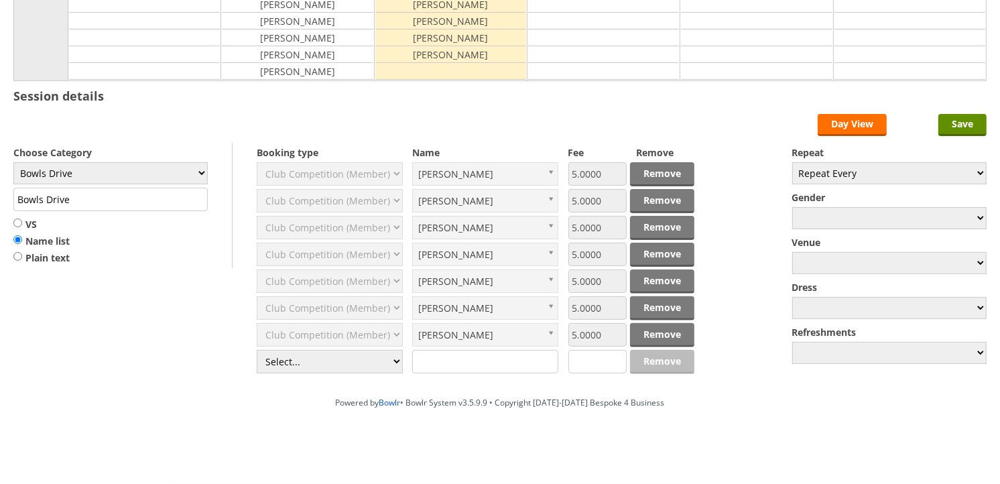
scroll to position [286, 0]
click at [356, 362] on select "Select... Club Competition (Member) Club Competition (Visitor) National (Member…" at bounding box center [330, 361] width 146 height 23
select select "1_45"
click at [257, 350] on select "Select... Club Competition (Member) Club Competition (Visitor) National (Member…" at bounding box center [330, 361] width 146 height 23
type input "5.0000"
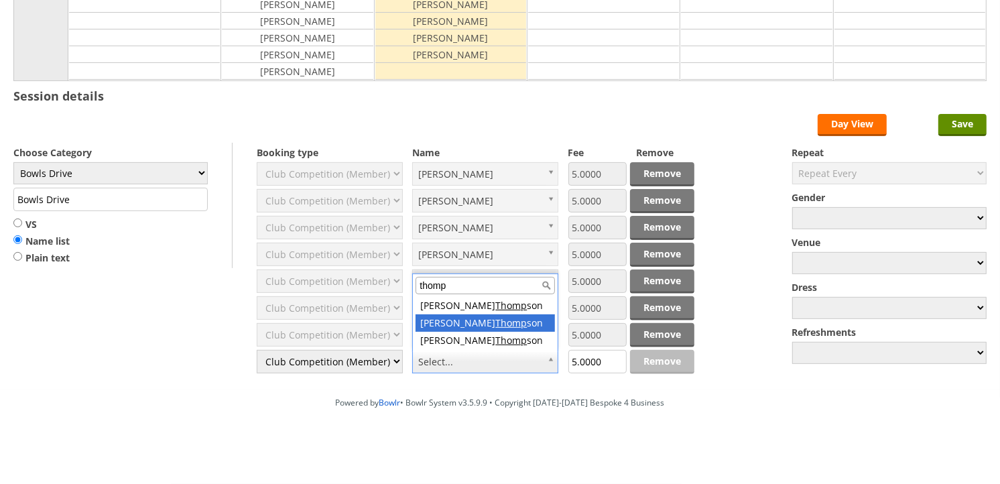
type input "thomp"
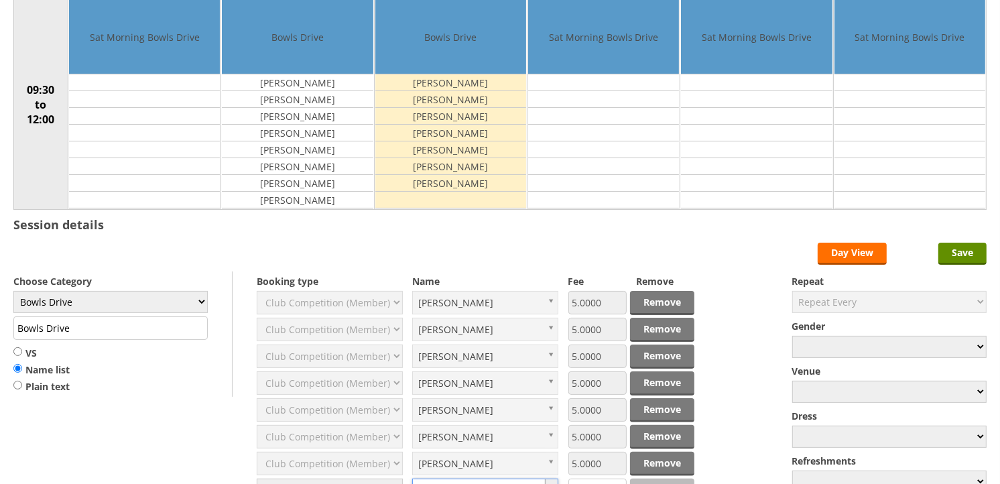
scroll to position [137, 0]
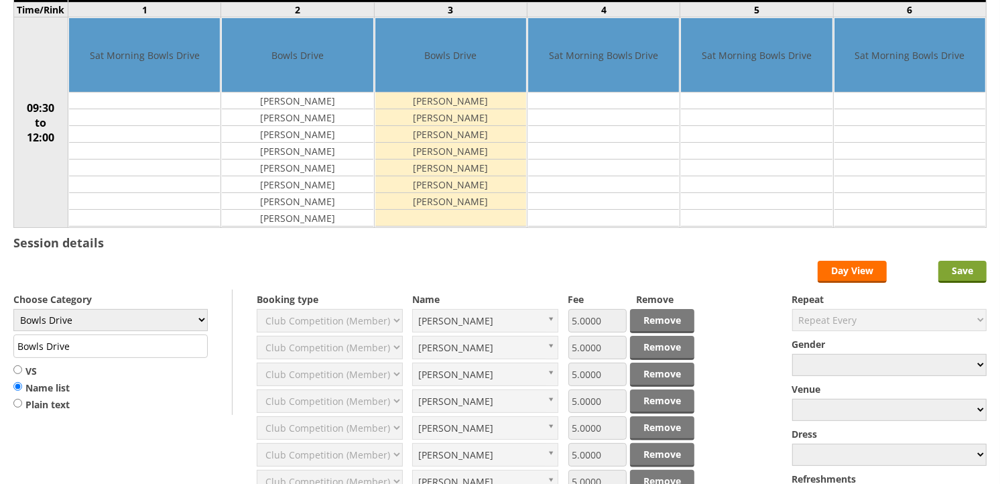
click at [955, 271] on input "Save" at bounding box center [962, 272] width 48 height 22
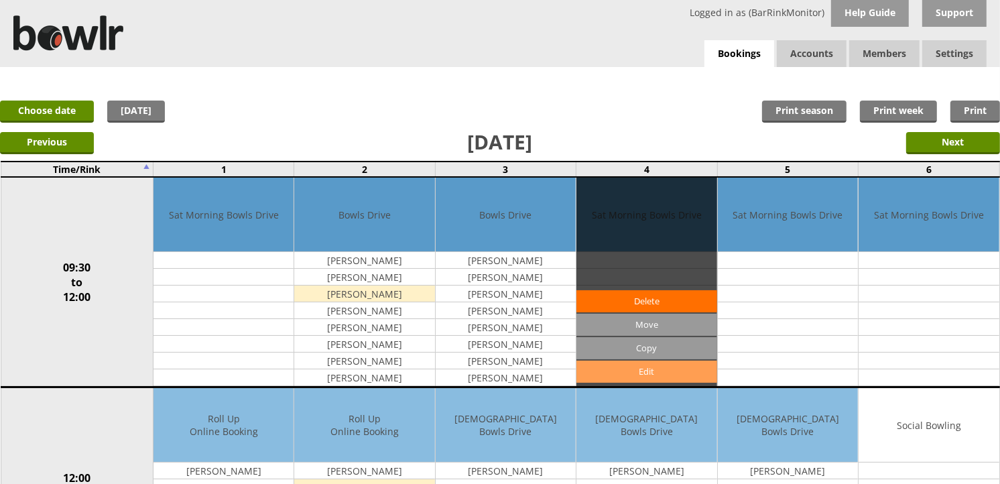
click at [647, 370] on link "Edit" at bounding box center [646, 371] width 140 height 22
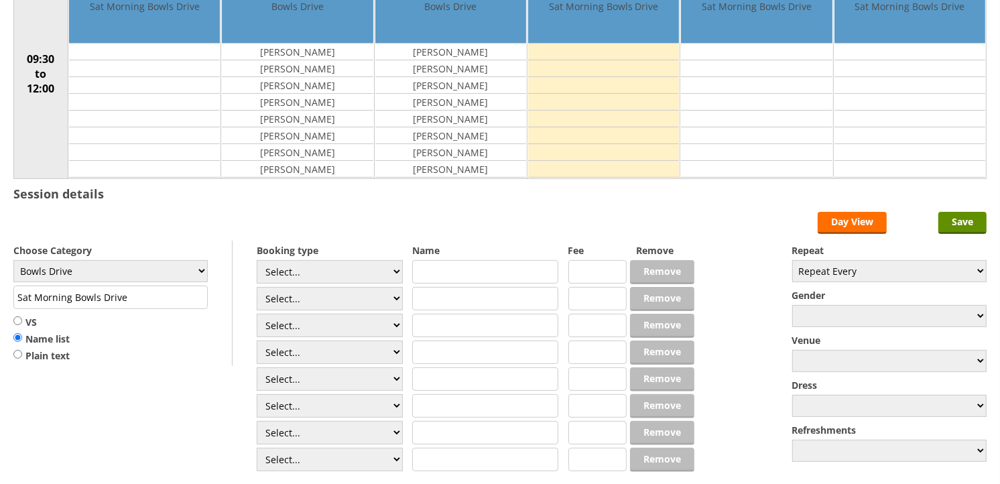
scroll to position [223, 0]
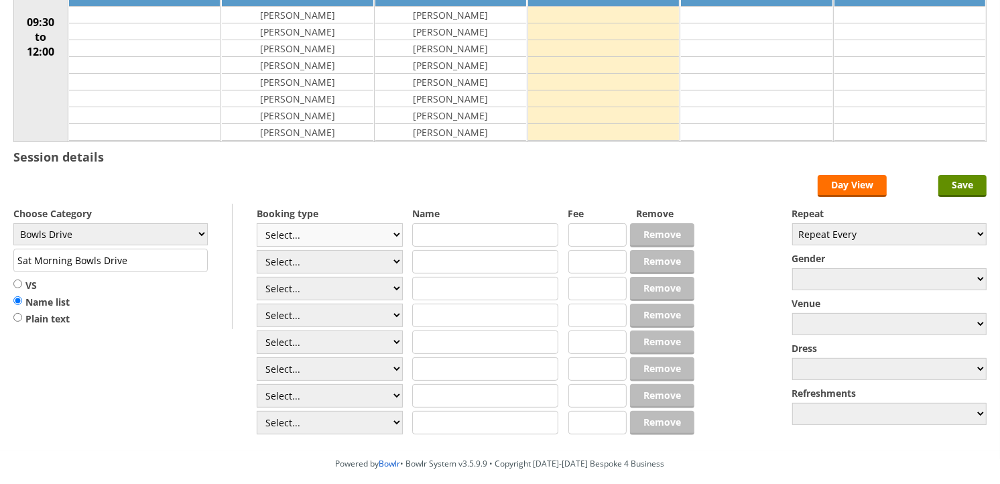
click at [343, 228] on select "Select... Club Competition (Member) Club Competition (Visitor) National (Member…" at bounding box center [330, 234] width 146 height 23
select select "1_45"
click at [257, 224] on select "Select... Club Competition (Member) Club Competition (Visitor) National (Member…" at bounding box center [330, 234] width 146 height 23
type input "Bowls Drive"
type input "5.0000"
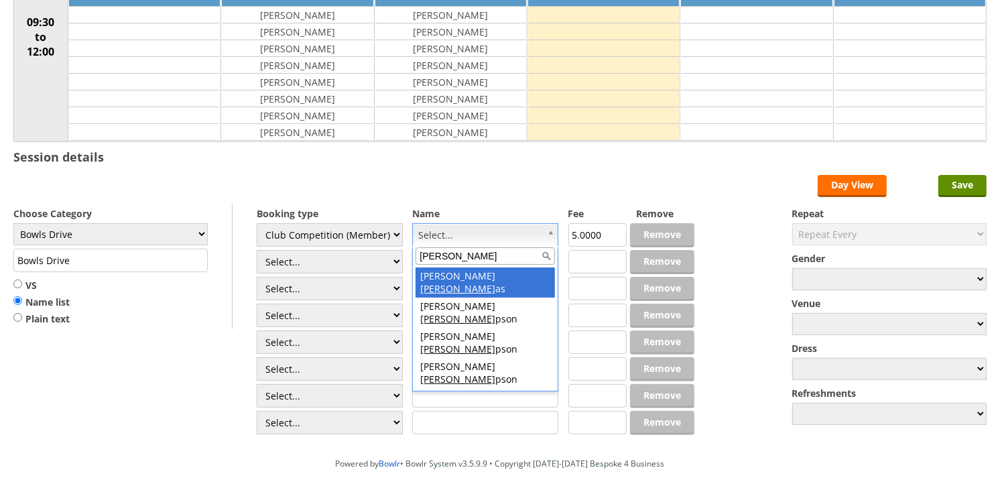
type input "thomp"
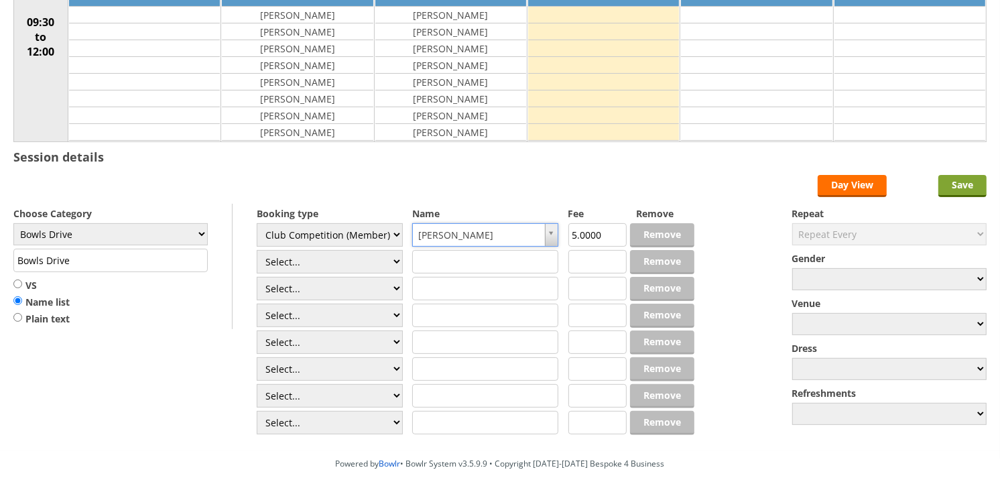
click at [967, 185] on input "Save" at bounding box center [962, 186] width 48 height 22
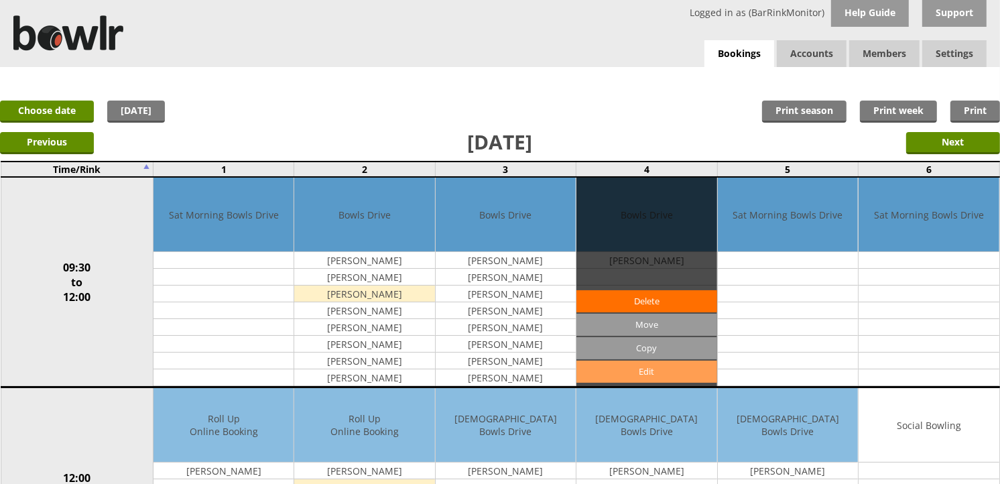
click at [633, 367] on link "Edit" at bounding box center [646, 371] width 140 height 22
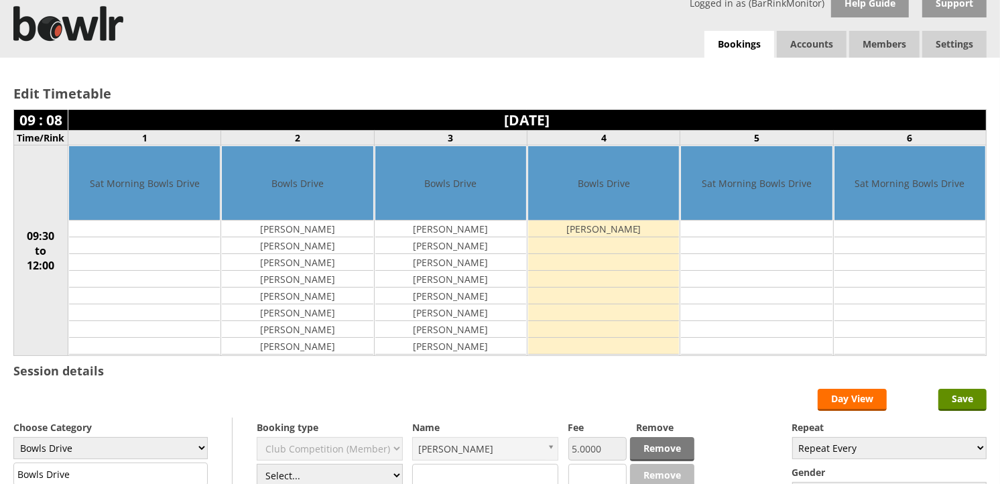
scroll to position [74, 0]
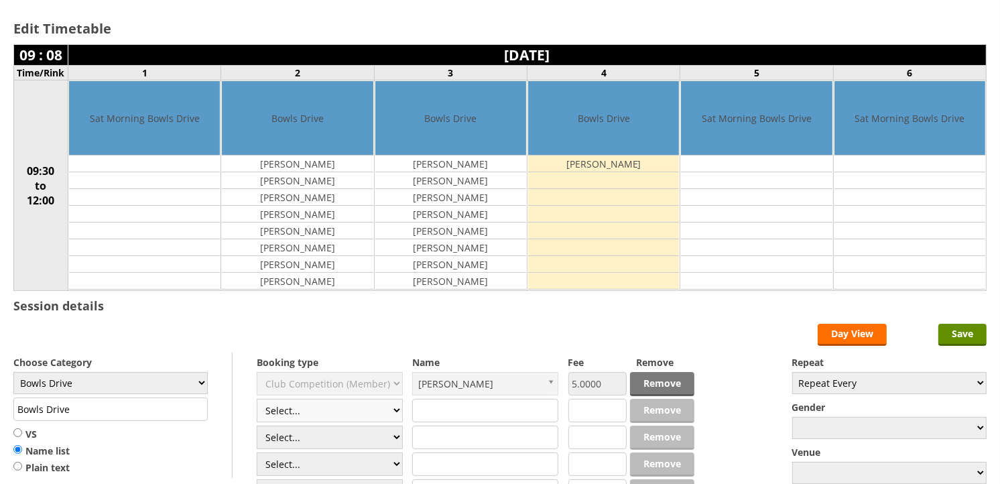
click at [356, 413] on select "Select... Club Competition (Member) Club Competition (Visitor) National (Member…" at bounding box center [330, 410] width 146 height 23
select select "1_45"
click at [257, 399] on select "Select... Club Competition (Member) Club Competition (Visitor) National (Member…" at bounding box center [330, 410] width 146 height 23
type input "5.0000"
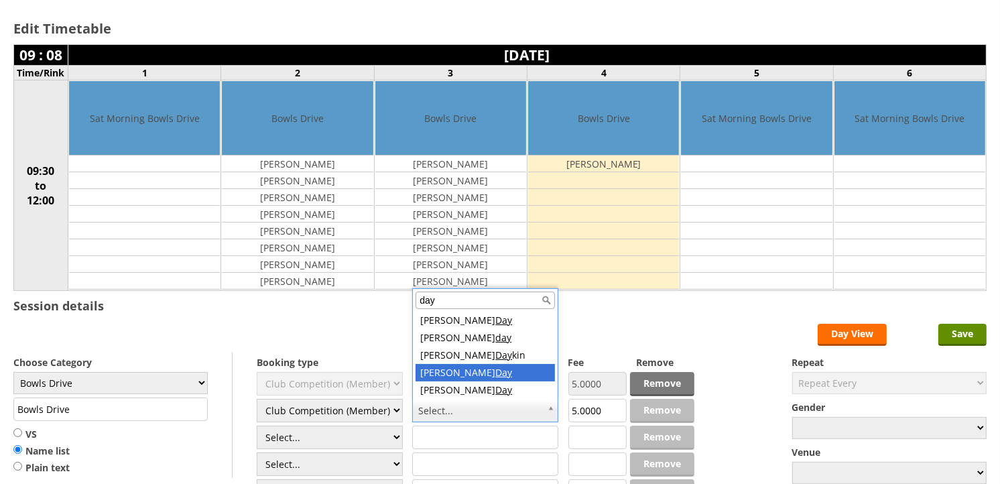
type input "day"
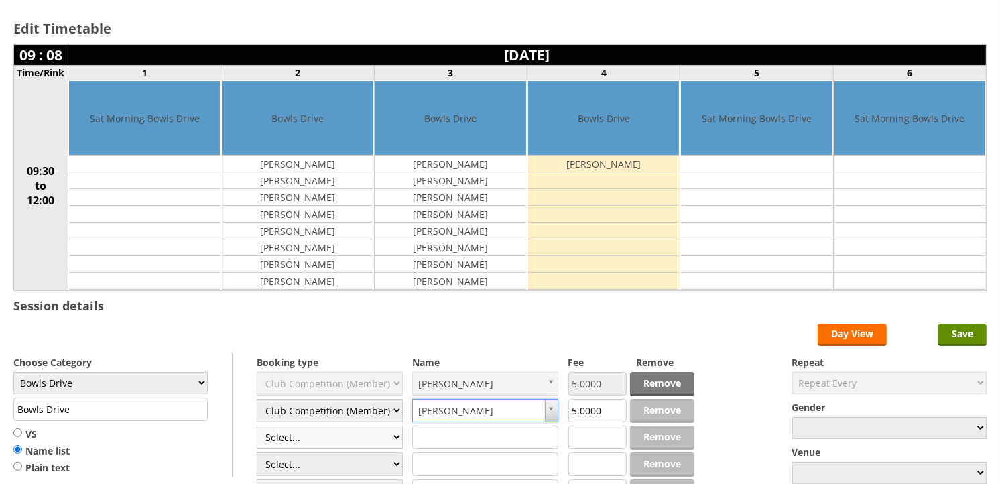
click at [345, 434] on select "Select... Club Competition (Member) Club Competition (Visitor) National (Member…" at bounding box center [330, 436] width 146 height 23
select select "1_45"
click at [257, 426] on select "Select... Club Competition (Member) Club Competition (Visitor) National (Member…" at bounding box center [330, 436] width 146 height 23
type input "5.0000"
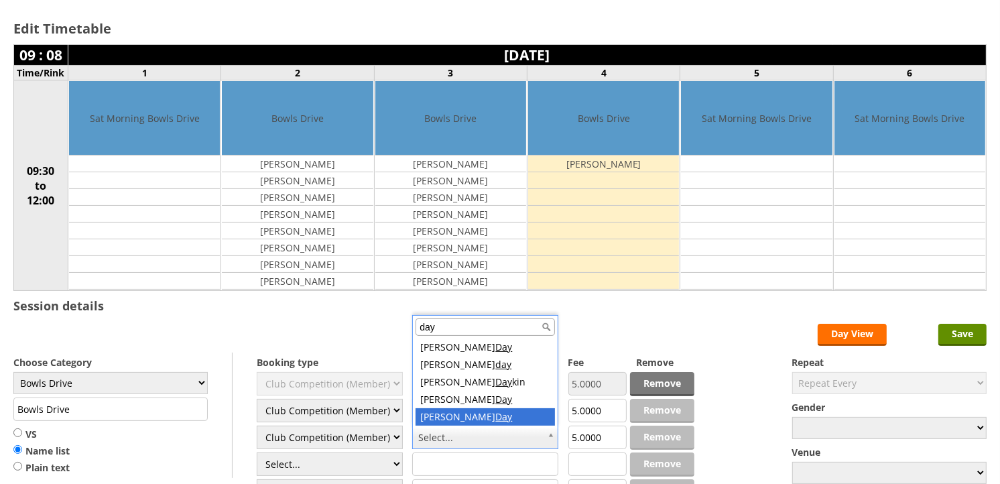
type input "day"
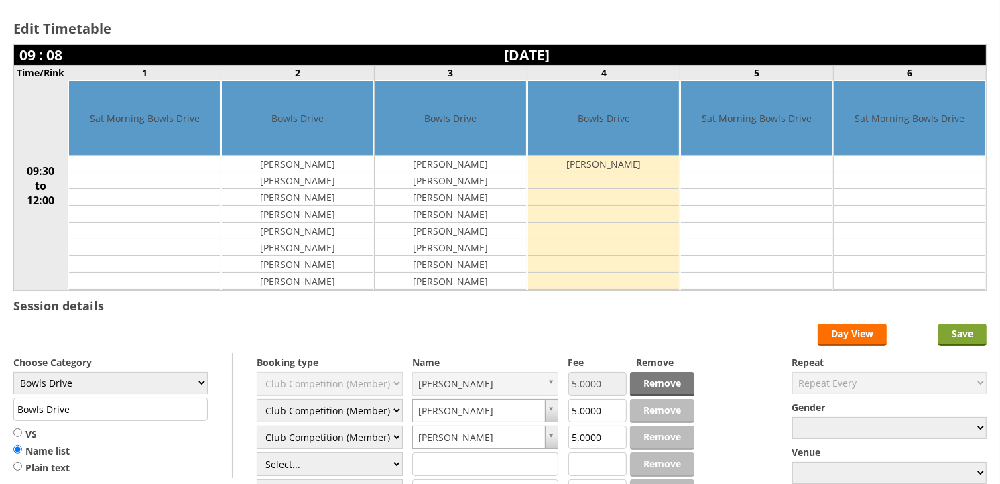
click at [972, 333] on input "Save" at bounding box center [962, 335] width 48 height 22
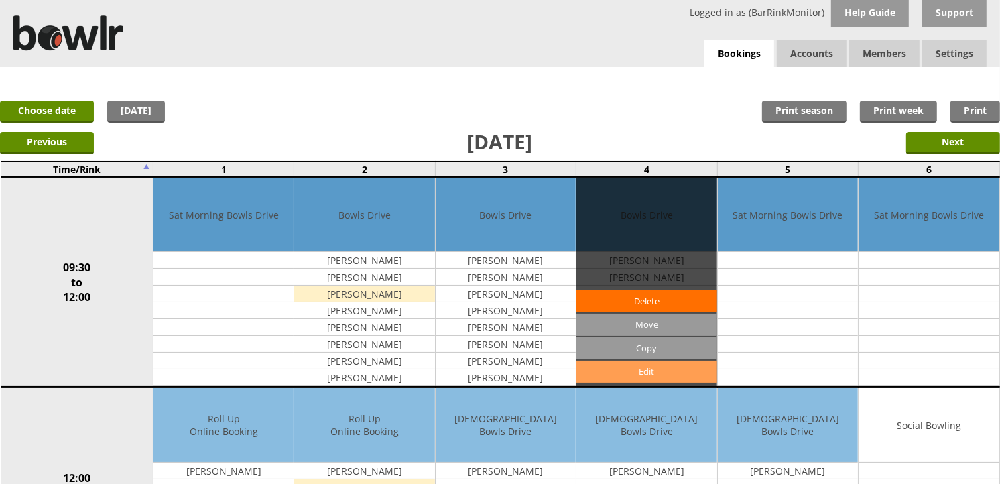
click at [618, 380] on link "Edit" at bounding box center [646, 371] width 140 height 22
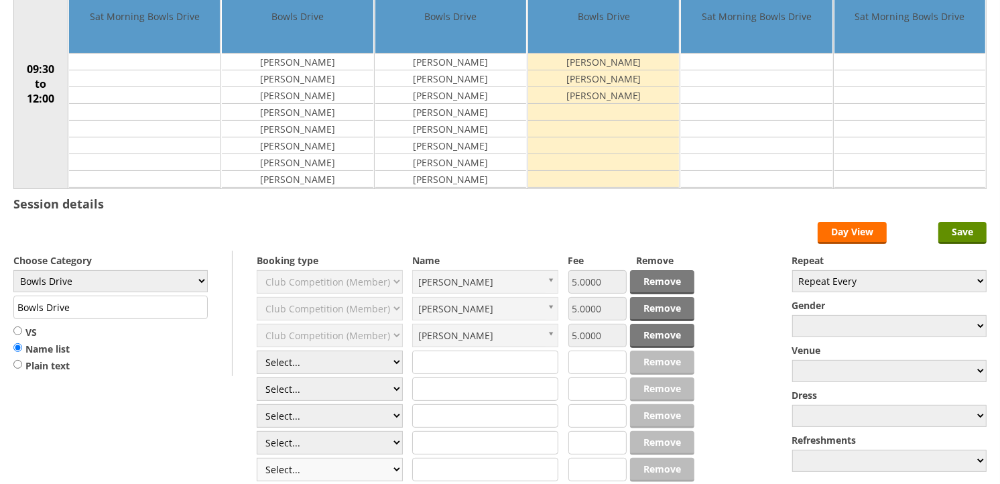
scroll to position [286, 0]
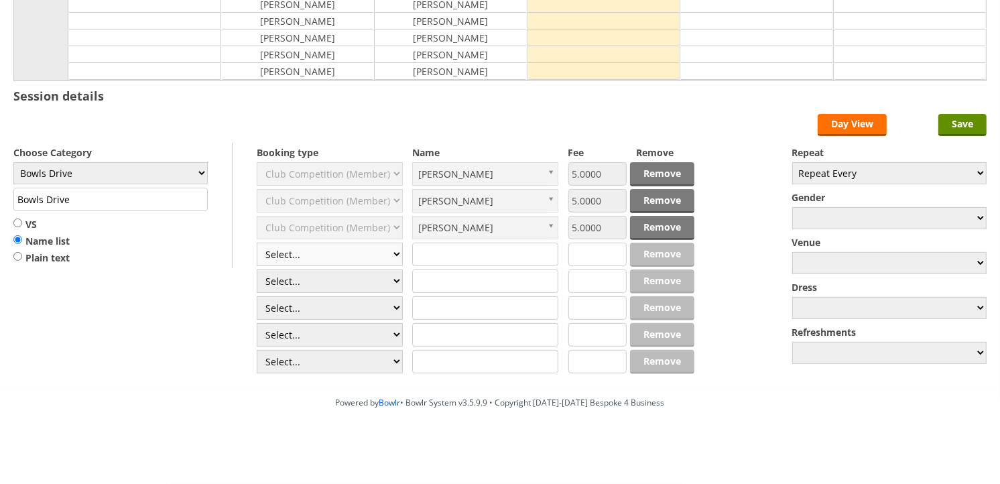
click at [331, 255] on select "Select... Club Competition (Member) Club Competition (Visitor) National (Member…" at bounding box center [330, 254] width 146 height 23
select select "1_45"
click at [257, 243] on select "Select... Club Competition (Member) Club Competition (Visitor) National (Member…" at bounding box center [330, 254] width 146 height 23
type input "5.0000"
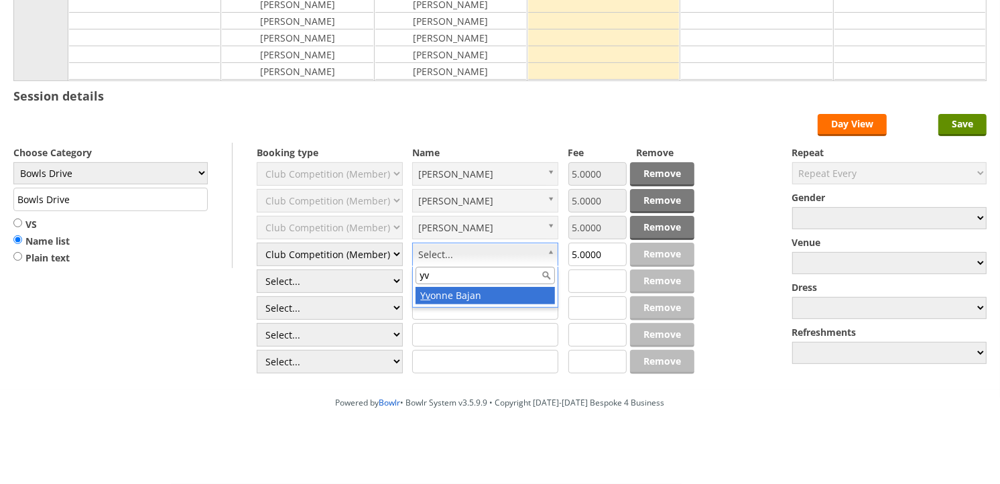
type input "yv"
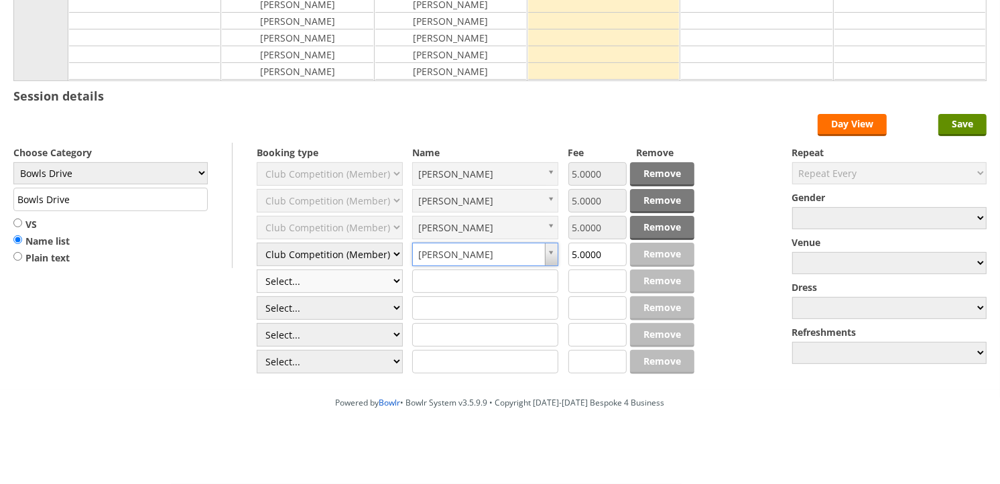
click at [363, 275] on select "Select... Club Competition (Member) Club Competition (Visitor) National (Member…" at bounding box center [330, 280] width 146 height 23
select select "1_45"
click at [257, 269] on select "Select... Club Competition (Member) Club Competition (Visitor) National (Member…" at bounding box center [330, 280] width 146 height 23
type input "5.0000"
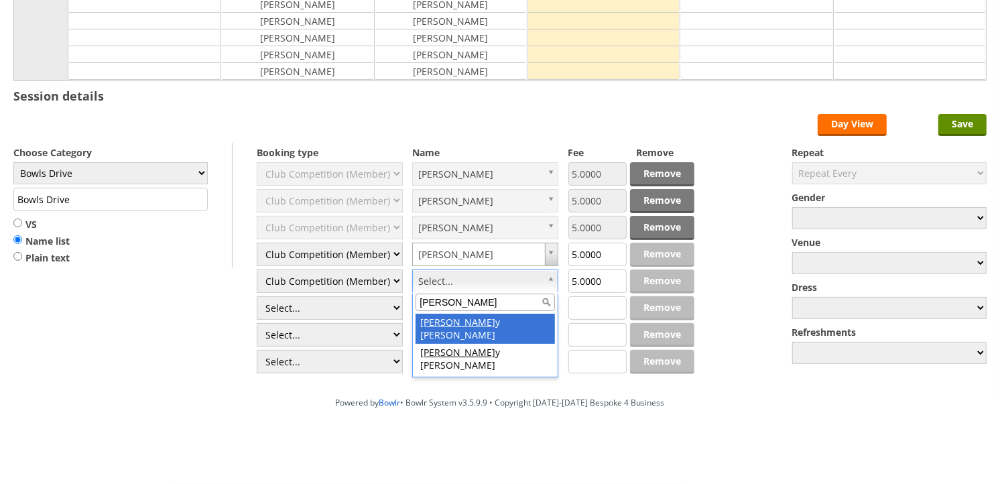
type input "garr"
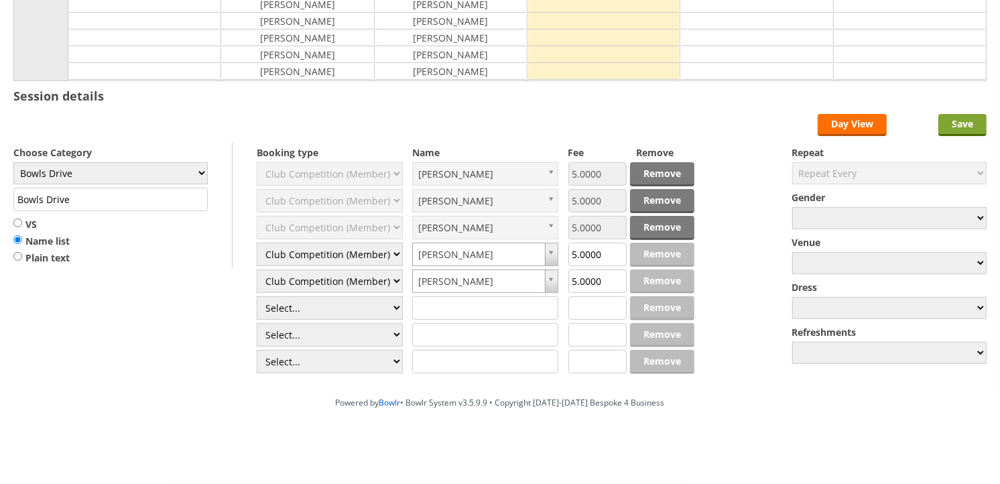
click at [957, 121] on input "Save" at bounding box center [962, 125] width 48 height 22
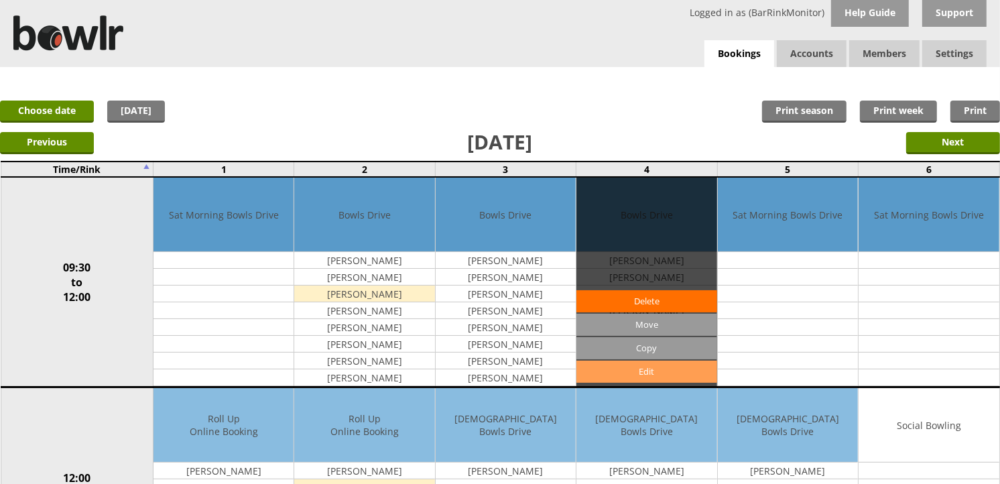
click at [654, 373] on link "Edit" at bounding box center [646, 371] width 140 height 22
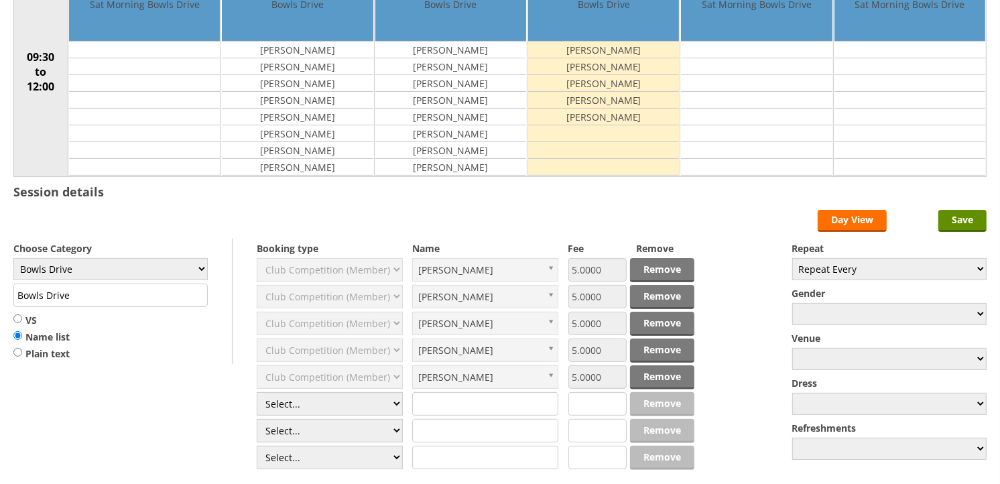
scroll to position [286, 0]
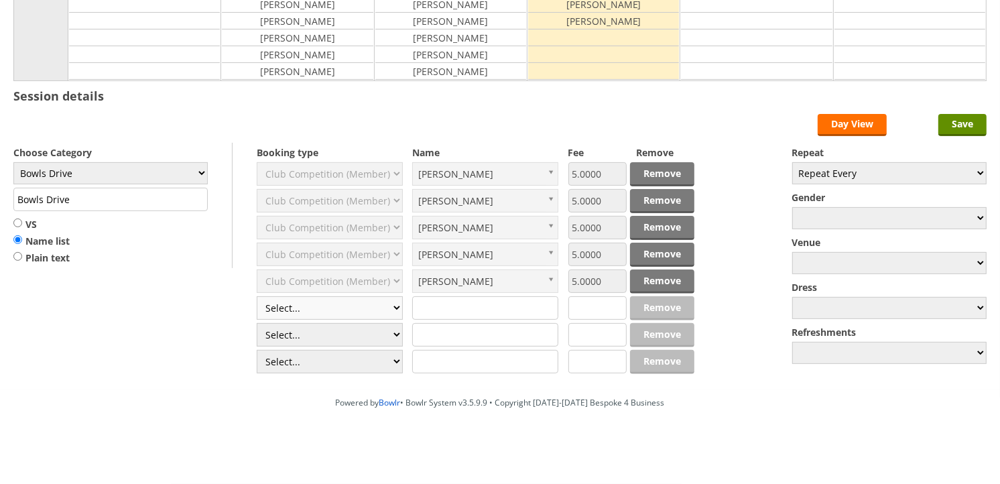
click at [367, 303] on select "Select... Club Competition (Member) Club Competition (Visitor) National (Member…" at bounding box center [330, 307] width 146 height 23
select select "1_45"
click at [257, 296] on select "Select... Club Competition (Member) Club Competition (Visitor) National (Member…" at bounding box center [330, 307] width 146 height 23
type input "5.0000"
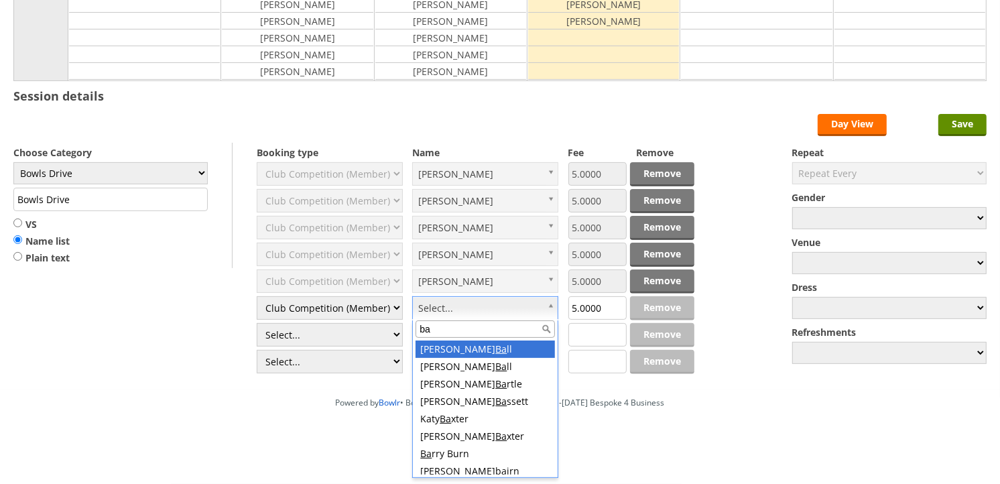
type input "b"
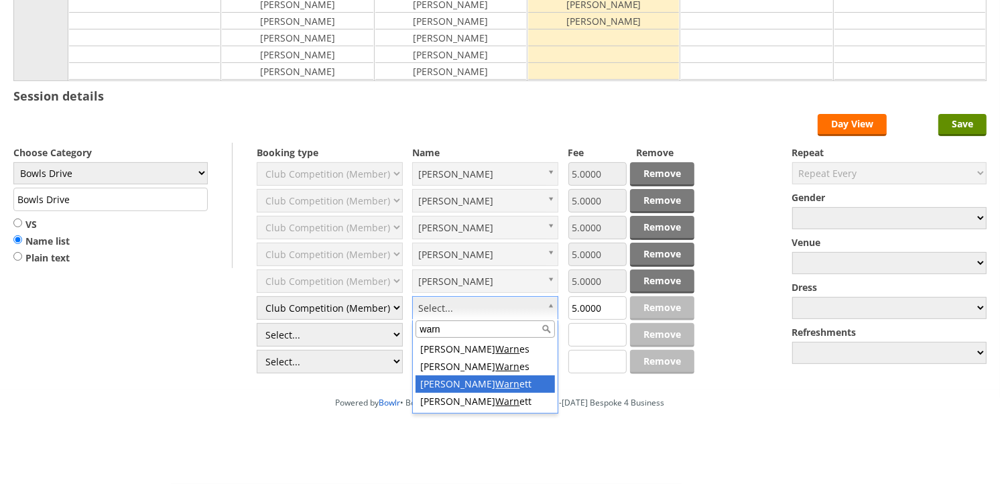
type input "warn"
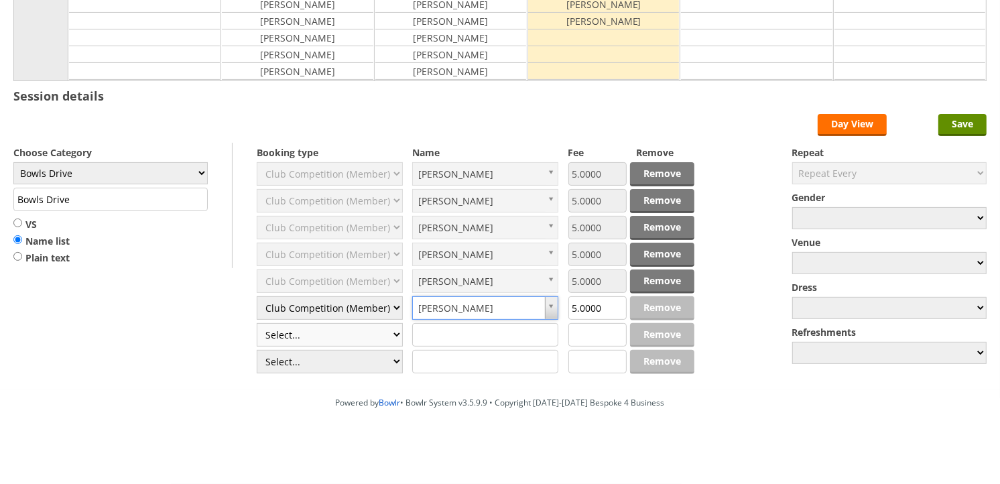
click at [349, 332] on select "Select... Club Competition (Member) Club Competition (Visitor) National (Member…" at bounding box center [330, 334] width 146 height 23
select select "1_45"
click at [257, 323] on select "Select... Club Competition (Member) Club Competition (Visitor) National (Member…" at bounding box center [330, 334] width 146 height 23
type input "5.0000"
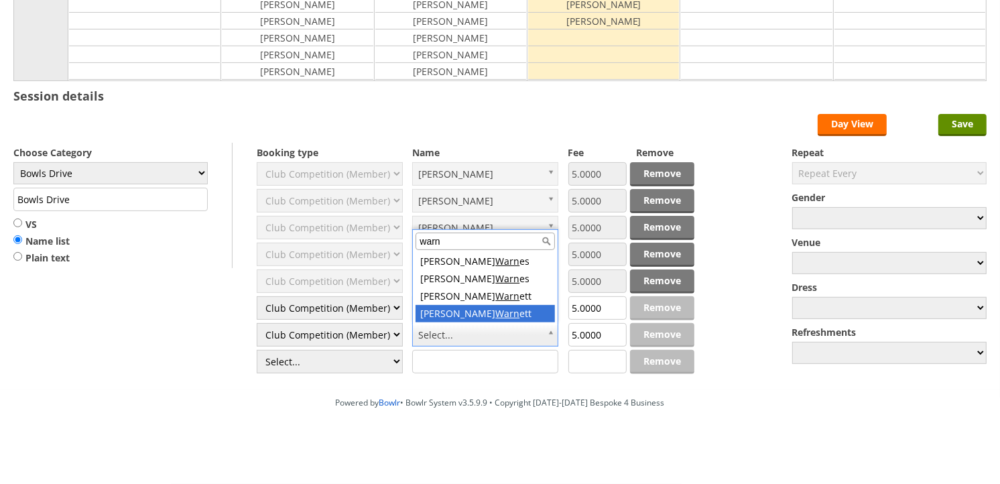
type input "warn"
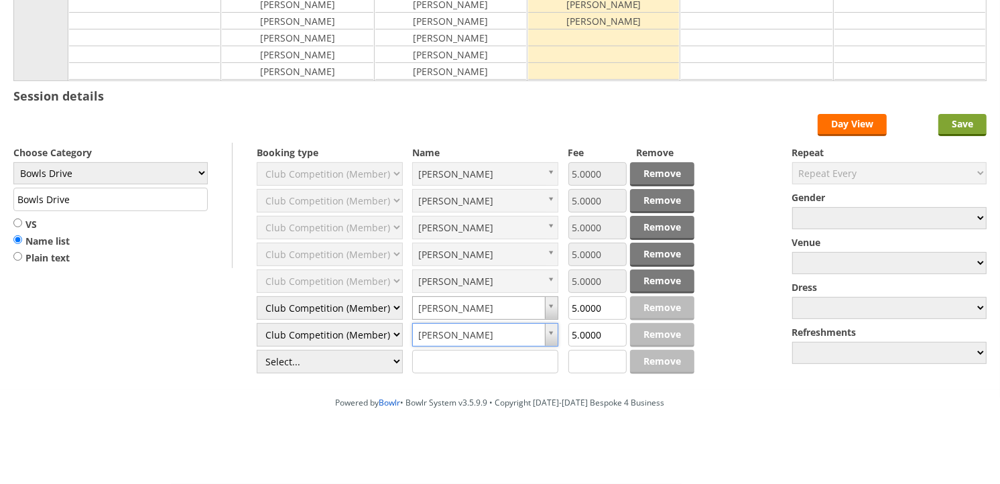
click at [965, 121] on input "Save" at bounding box center [962, 125] width 48 height 22
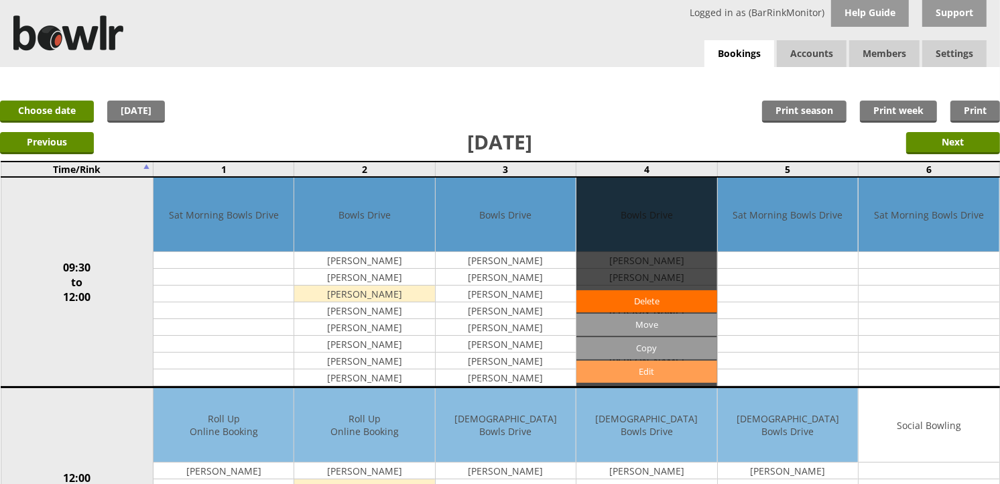
click at [644, 377] on link "Edit" at bounding box center [646, 371] width 140 height 22
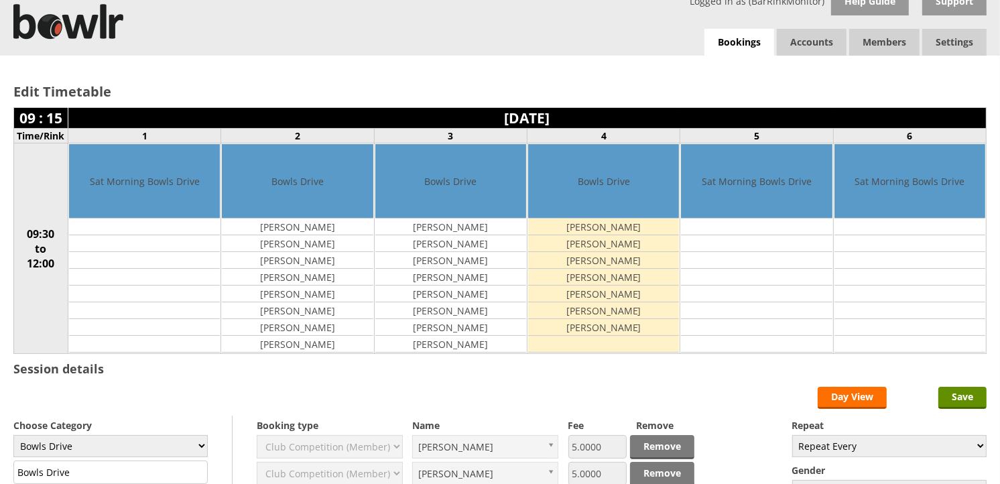
scroll to position [286, 0]
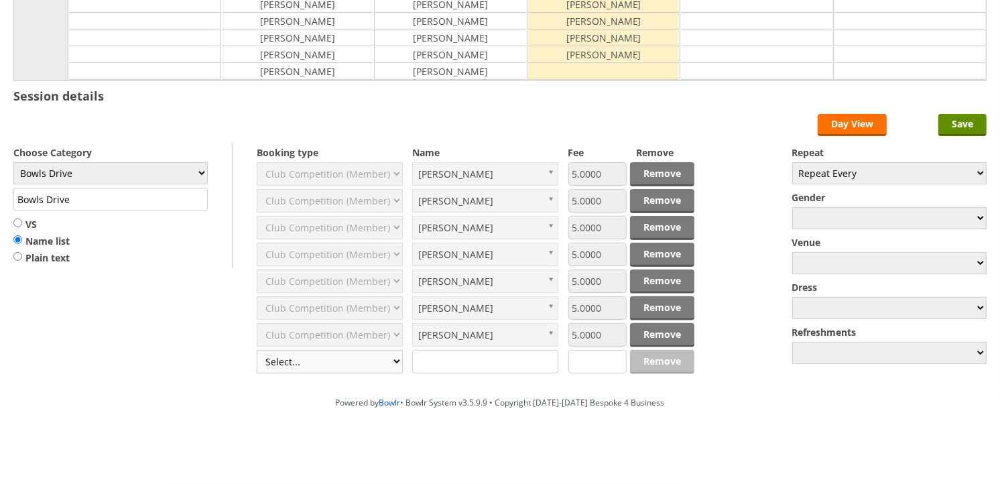
click at [353, 364] on select "Select... Club Competition (Member) Club Competition (Visitor) National (Member…" at bounding box center [330, 361] width 146 height 23
select select "1_45"
click at [257, 350] on select "Select... Club Competition (Member) Club Competition (Visitor) National (Member…" at bounding box center [330, 361] width 146 height 23
type input "5.0000"
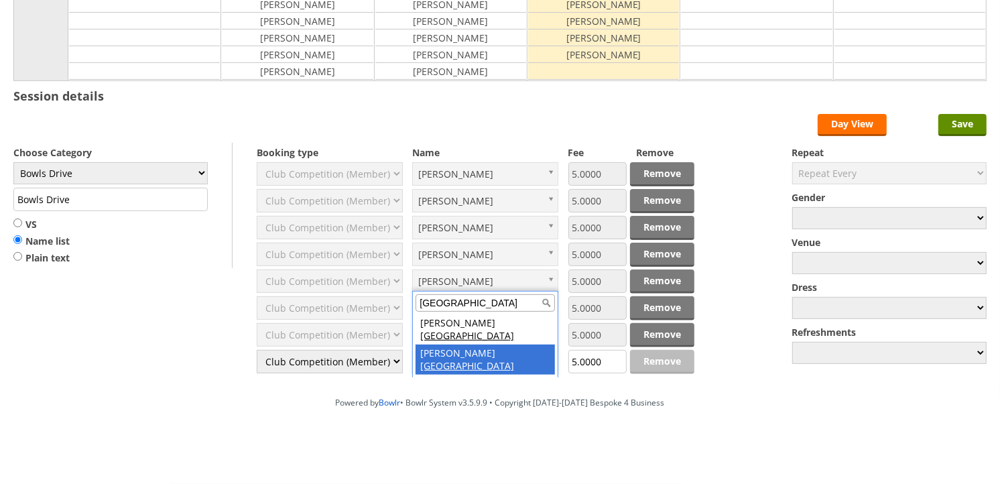
type input "lyon"
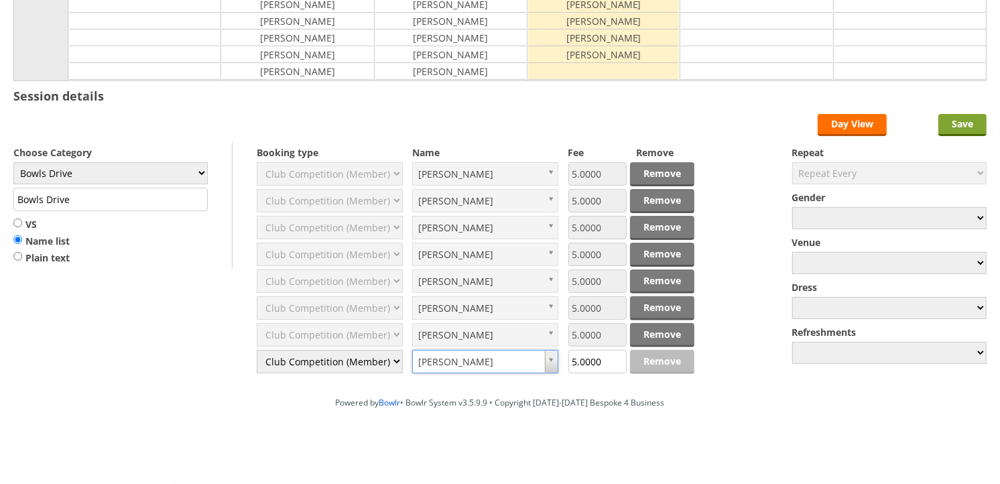
click at [965, 121] on input "Save" at bounding box center [962, 125] width 48 height 22
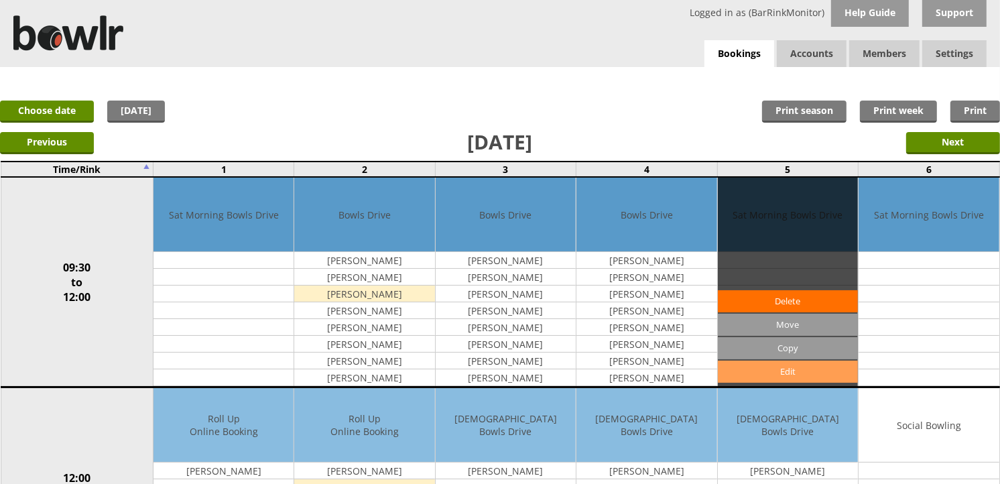
click at [781, 363] on link "Edit" at bounding box center [788, 371] width 140 height 22
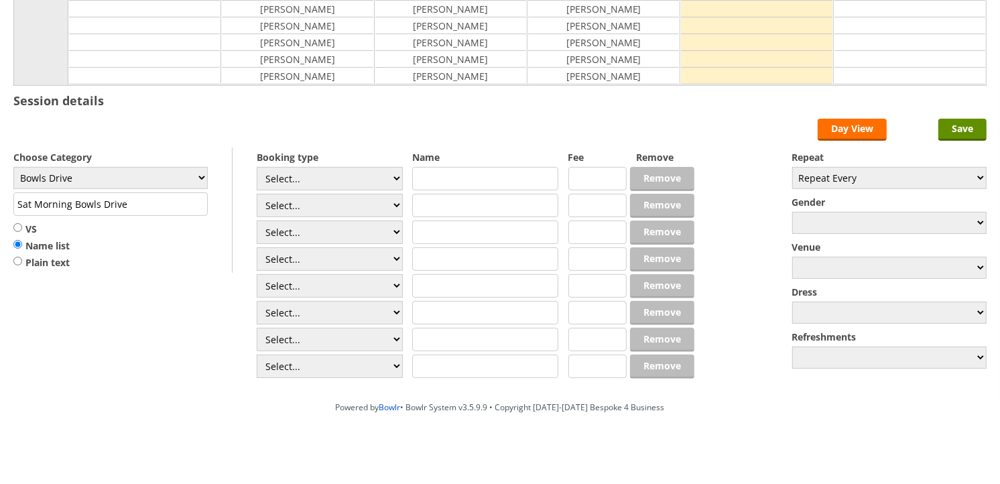
scroll to position [286, 0]
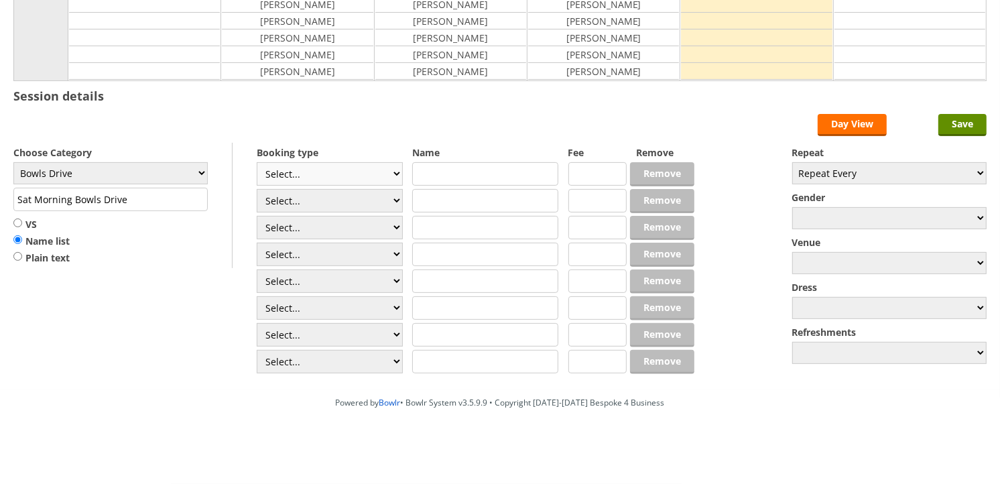
click at [350, 173] on select "Select... Club Competition (Member) Club Competition (Visitor) National (Member…" at bounding box center [330, 173] width 146 height 23
select select "1_45"
click at [257, 162] on select "Select... Club Competition (Member) Club Competition (Visitor) National (Member…" at bounding box center [330, 173] width 146 height 23
type input "Bowls Drive"
type input "5.0000"
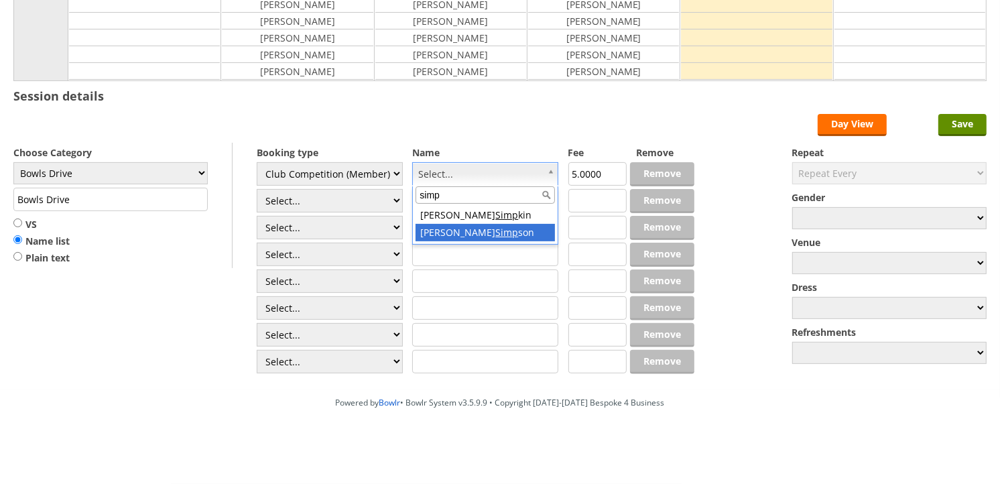
type input "simp"
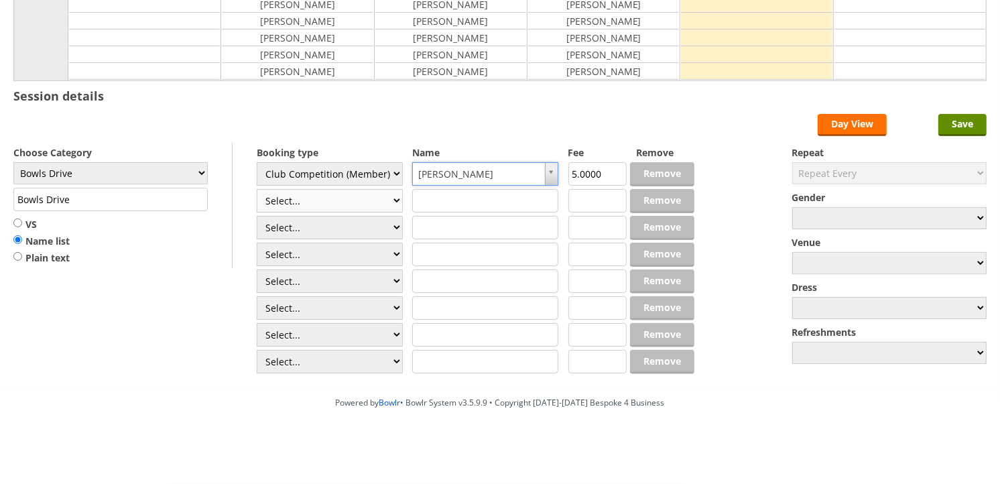
click at [369, 197] on select "Select... Club Competition (Member) Club Competition (Visitor) National (Member…" at bounding box center [330, 200] width 146 height 23
select select "1_45"
click at [257, 189] on select "Select... Club Competition (Member) Club Competition (Visitor) National (Member…" at bounding box center [330, 200] width 146 height 23
type input "5.0000"
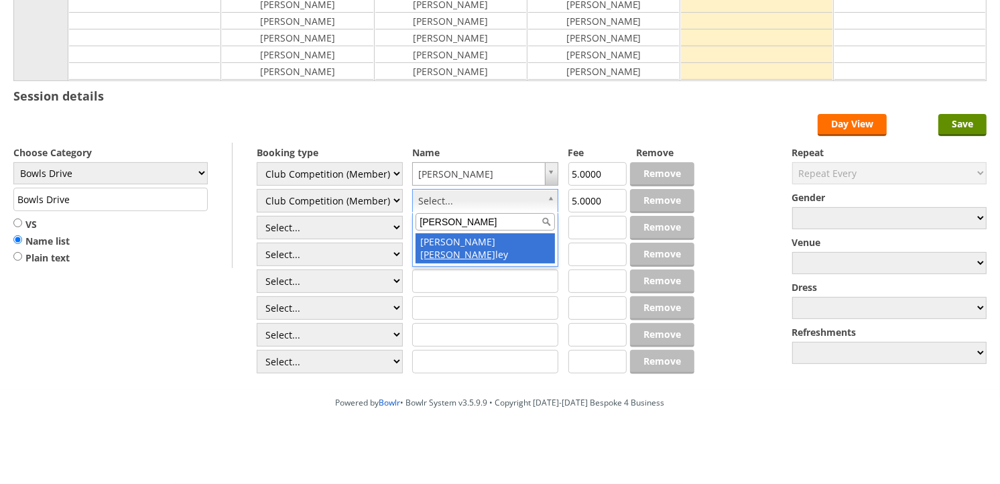
type input "hunt"
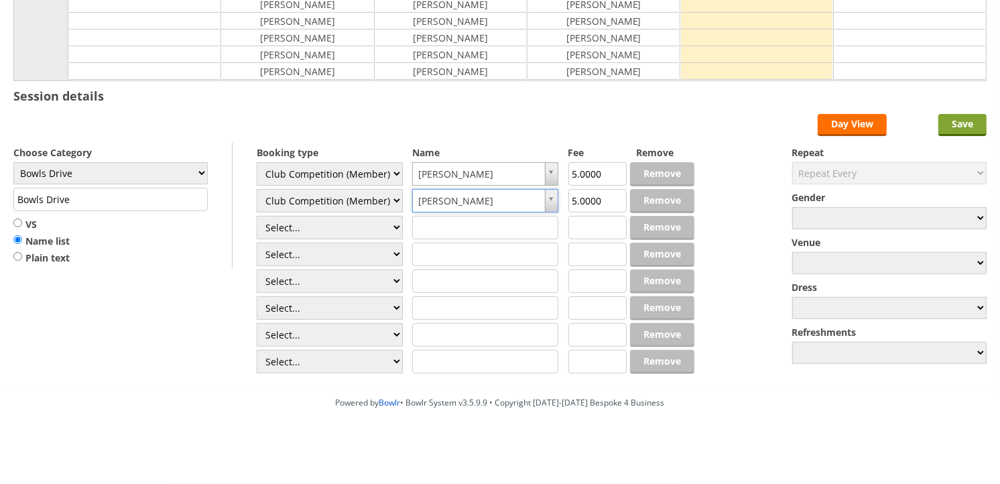
click at [972, 117] on input "Save" at bounding box center [962, 125] width 48 height 22
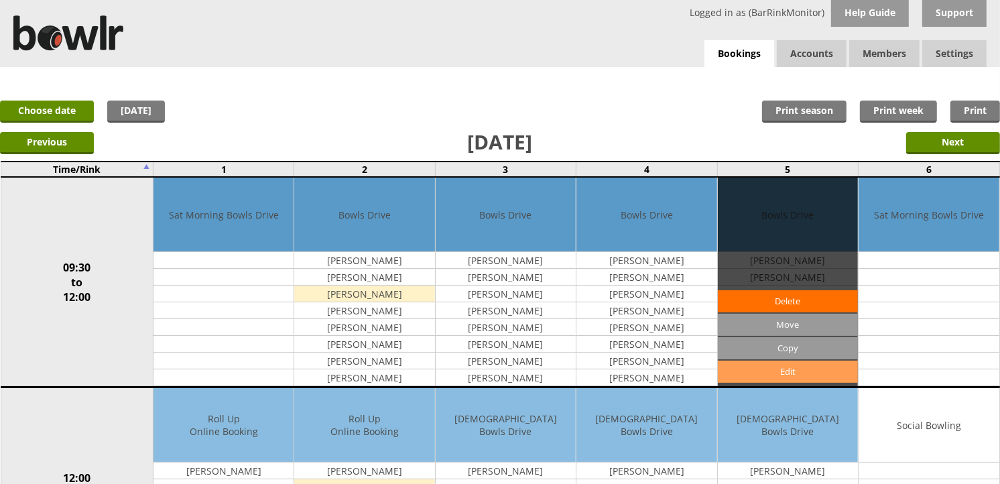
click at [792, 371] on link "Edit" at bounding box center [788, 371] width 140 height 22
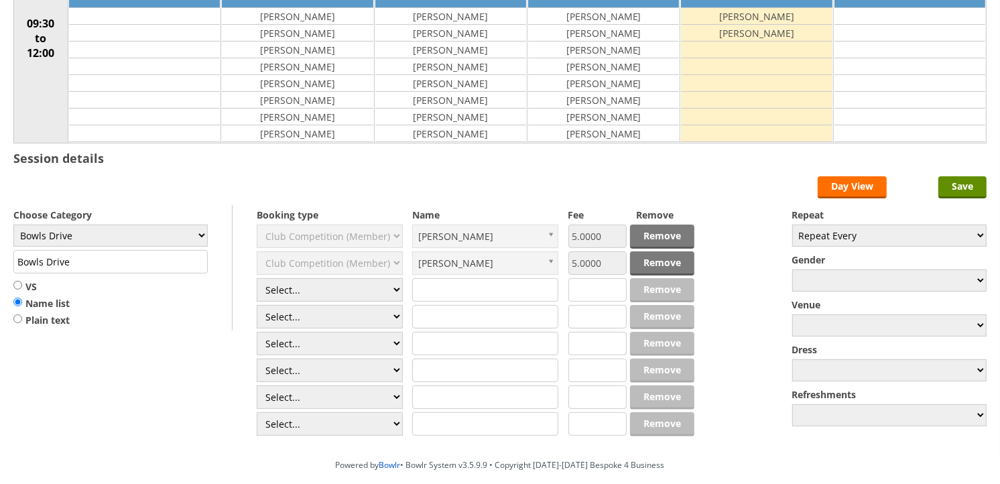
scroll to position [223, 0]
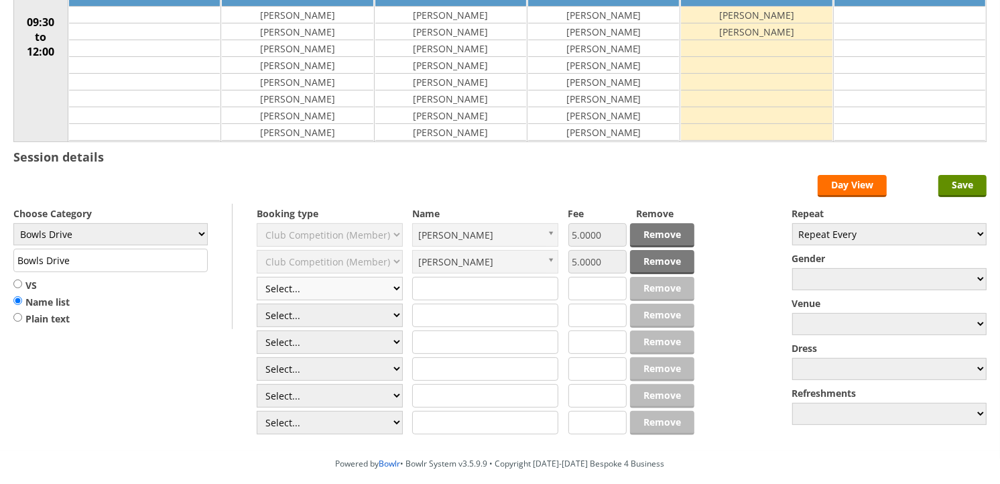
click at [394, 291] on select "Select... Club Competition (Member) Club Competition (Visitor) National (Member…" at bounding box center [330, 288] width 146 height 23
select select "1_50"
click at [257, 277] on select "Select... Club Competition (Member) Club Competition (Visitor) National (Member…" at bounding box center [330, 288] width 146 height 23
type input "5.0000"
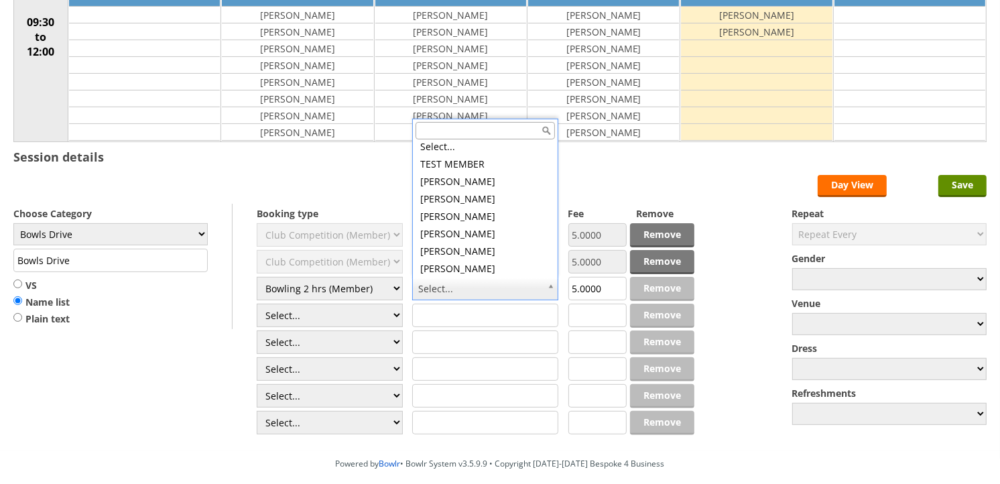
scroll to position [286, 0]
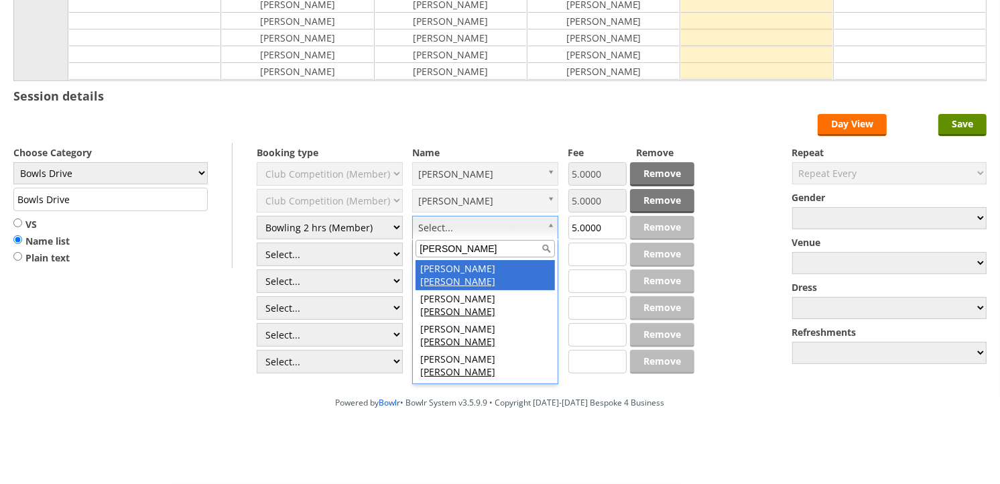
type input "roberts"
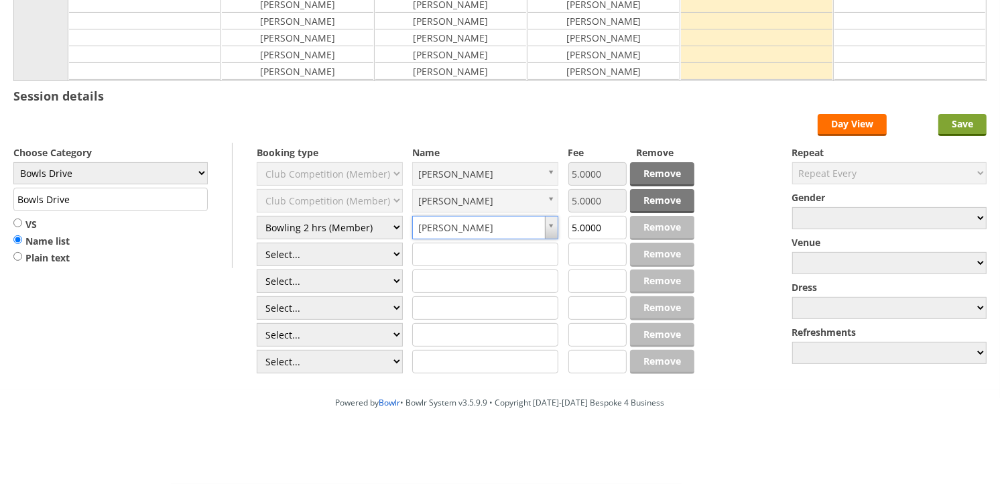
click at [960, 118] on input "Save" at bounding box center [962, 125] width 48 height 22
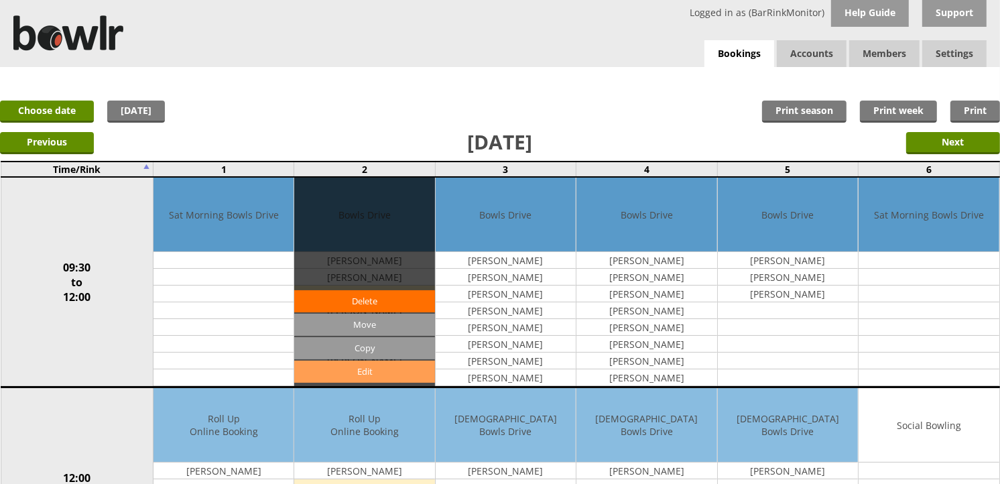
click at [369, 367] on link "Edit" at bounding box center [364, 371] width 140 height 22
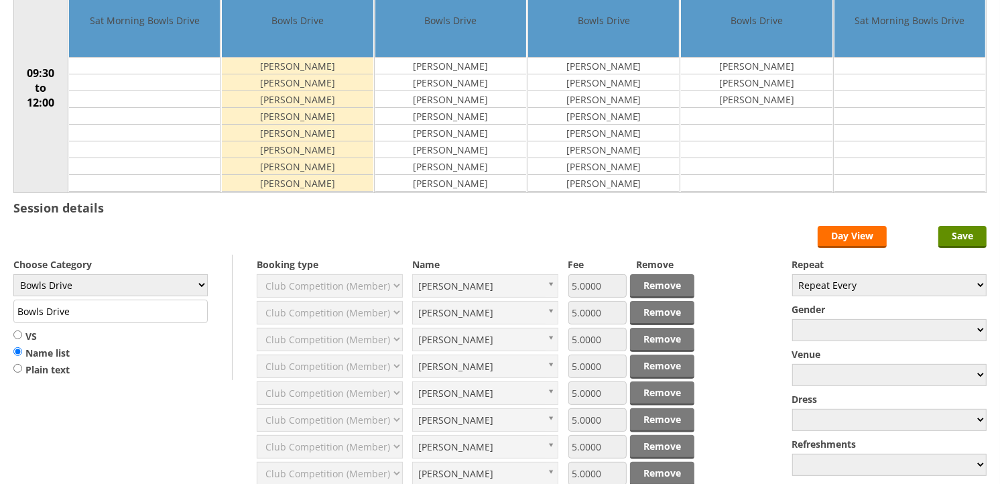
scroll to position [74, 0]
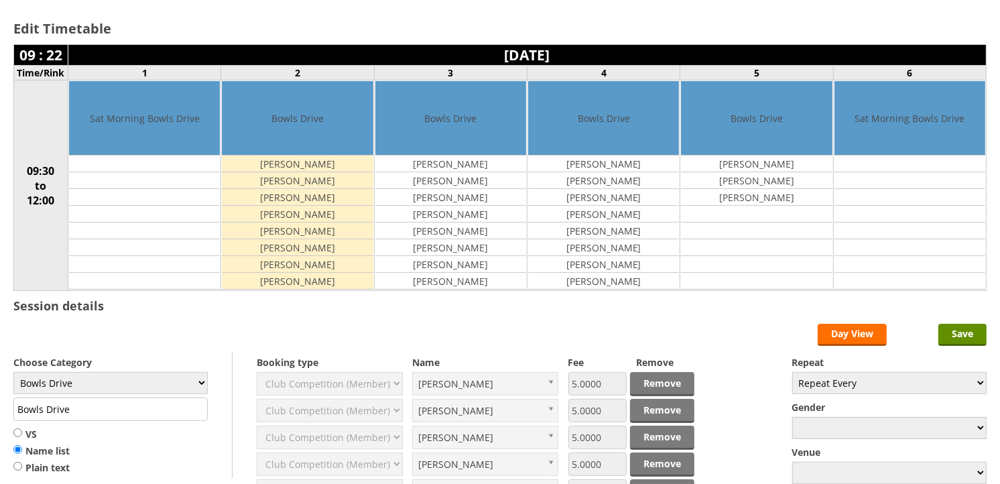
click at [746, 15] on div "Edit Timetable 09 : 22 [DATE] Time/Rink 1 2 3 4 5 6 09:30 to 12:00 Sat Morning …" at bounding box center [500, 152] width 1000 height 318
click at [728, 313] on div "Edit Timetable 09 : 22 [DATE] Time/Rink 1 2 3 4 5 6 09:30 to 12:00 Sat Morning …" at bounding box center [500, 296] width 1000 height 607
click at [955, 334] on input "Save" at bounding box center [962, 335] width 48 height 22
